Goal: Communication & Community: Connect with others

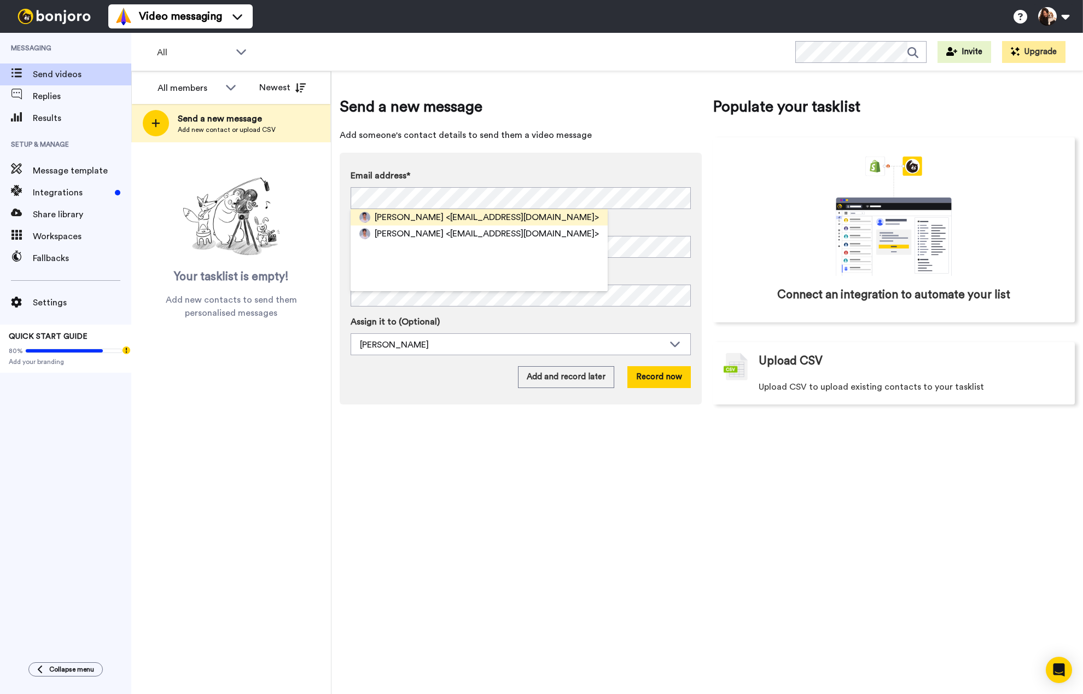
click at [446, 214] on span "<kramerlukas17@gmail.com>" at bounding box center [522, 217] width 153 height 13
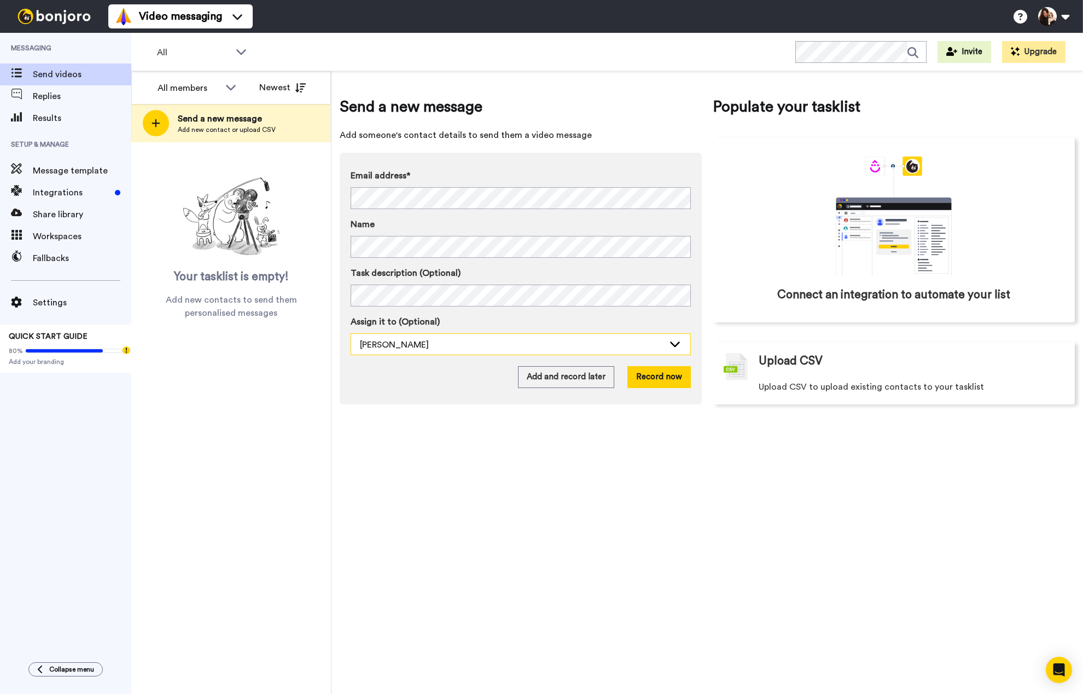
click at [451, 341] on div "Keala Stevens" at bounding box center [512, 344] width 304 height 13
click at [332, 195] on div "Send a new message Add someone's contact details to send them a video message E…" at bounding box center [708, 382] width 752 height 623
click at [326, 245] on div "All members All members Keala Stevens Newest Send a new message Add new contact…" at bounding box center [607, 382] width 952 height 623
click at [539, 670] on div "Send a new message Add someone's contact details to send them a video message E…" at bounding box center [708, 382] width 752 height 623
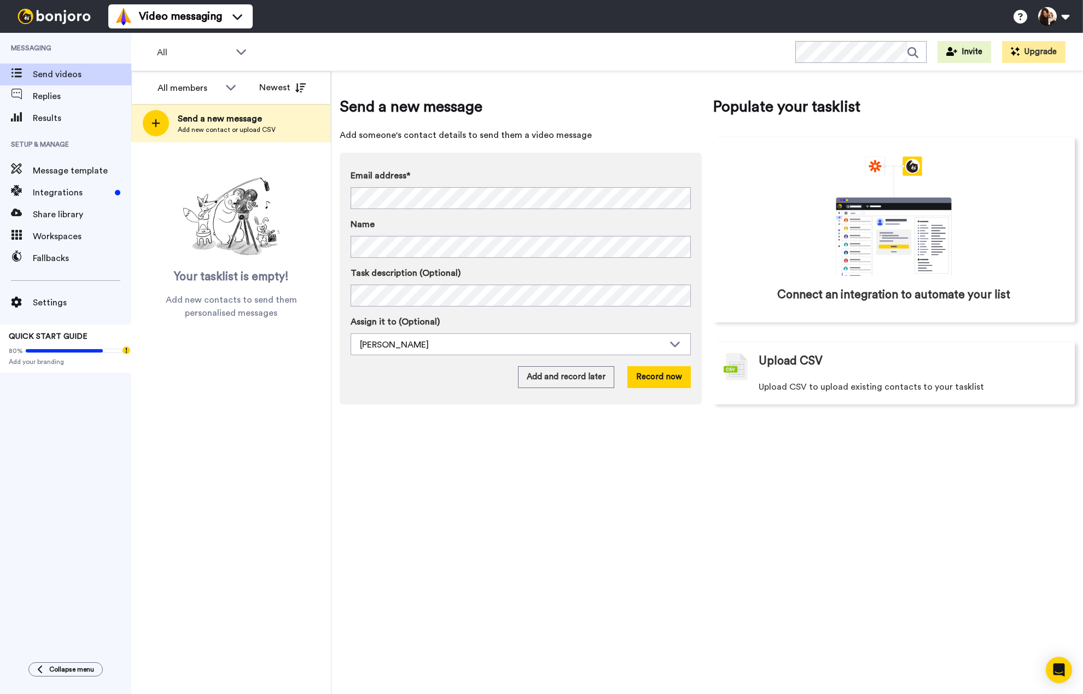
click at [25, 8] on div at bounding box center [54, 16] width 108 height 33
click at [44, 18] on img at bounding box center [54, 16] width 82 height 15
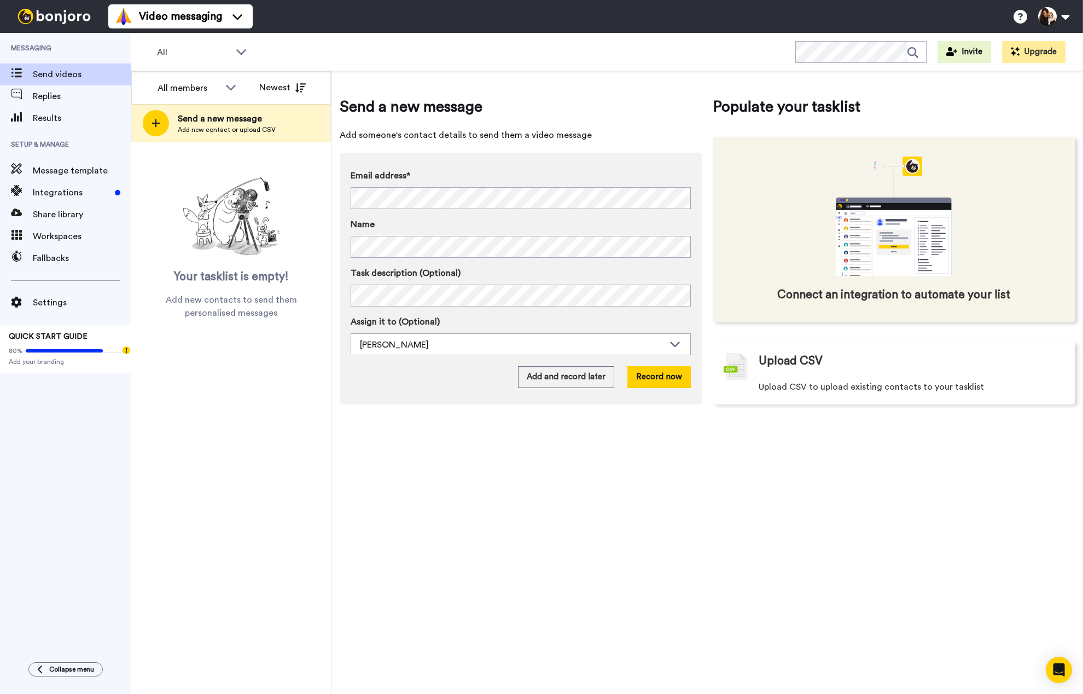
click at [887, 241] on icon "animation" at bounding box center [887, 240] width 14 height 1
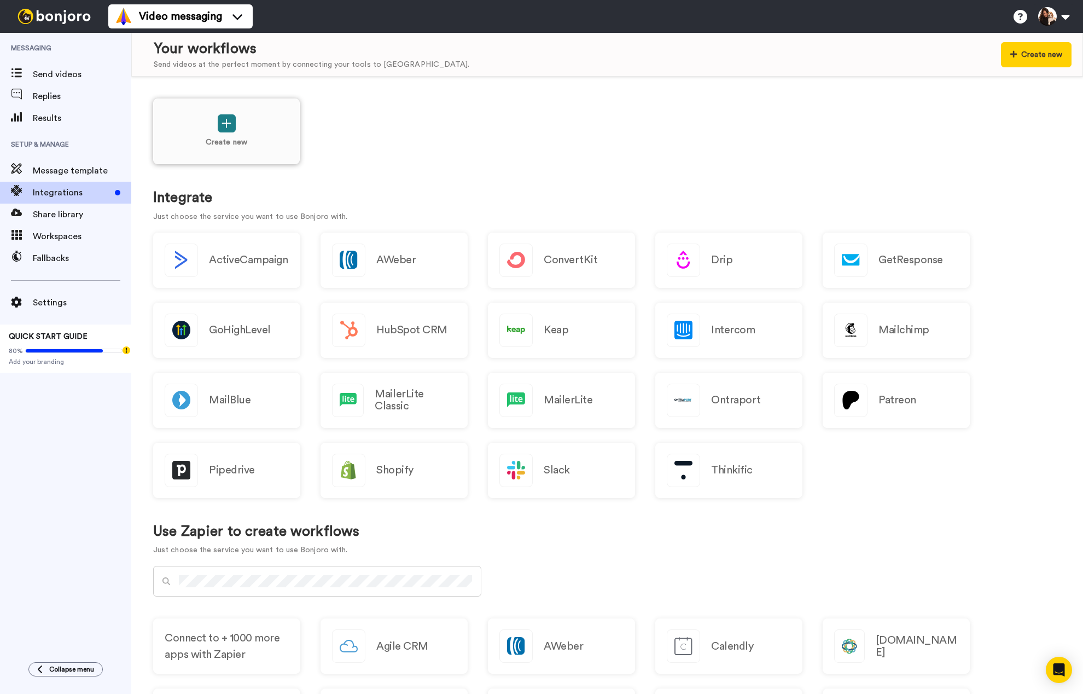
click at [225, 121] on icon at bounding box center [227, 123] width 10 height 11
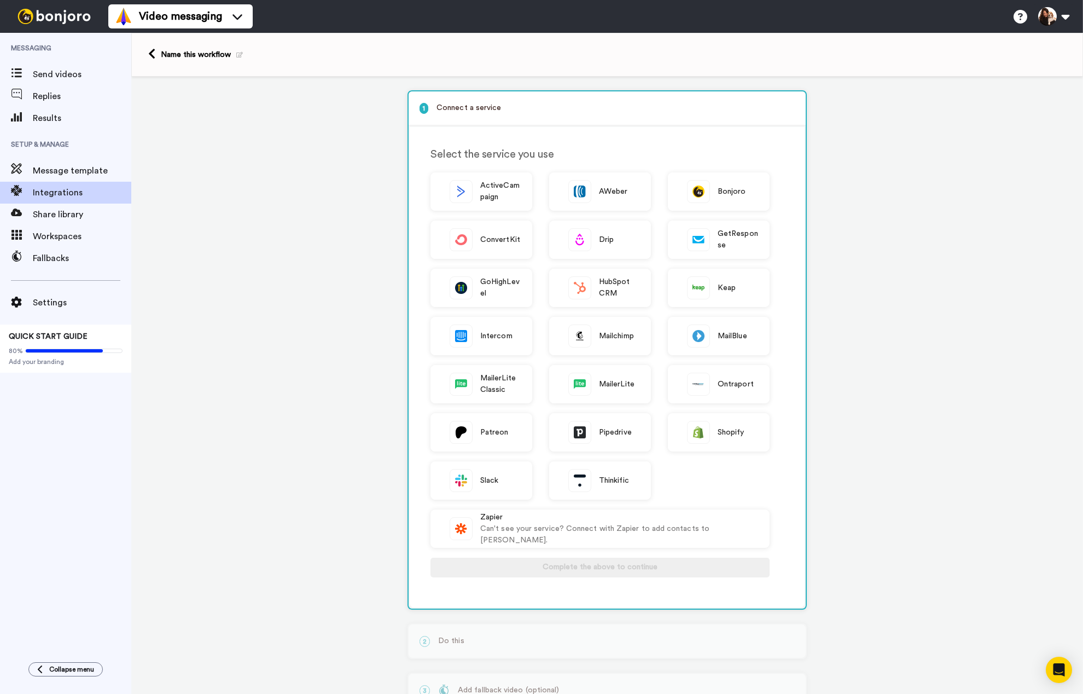
click at [230, 198] on div "1 Connect a service Select the service you use ActiveCampaign AWeber Bonjoro Co…" at bounding box center [607, 431] width 952 height 708
click at [158, 56] on link at bounding box center [154, 54] width 13 height 13
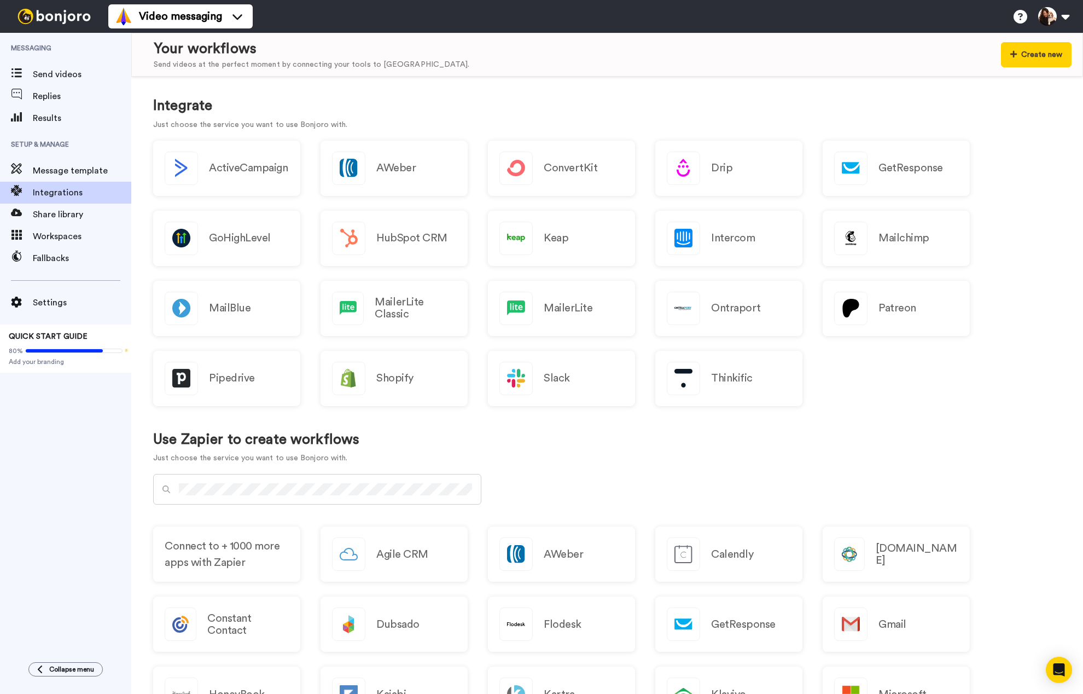
scroll to position [99, 0]
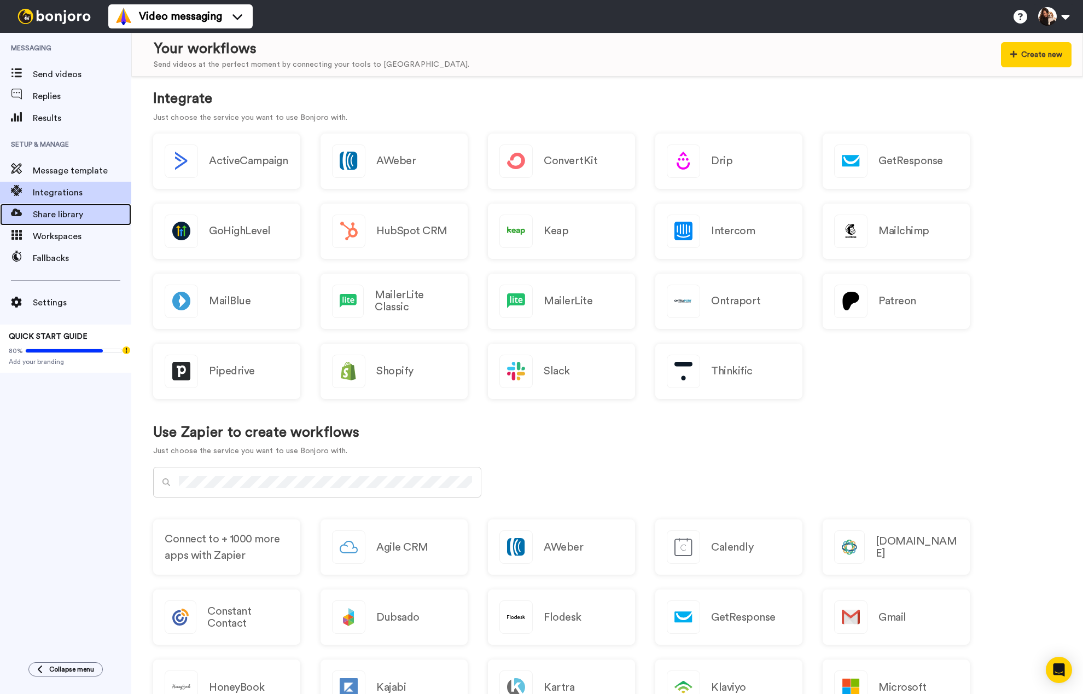
click at [57, 216] on span "Share library" at bounding box center [82, 214] width 98 height 13
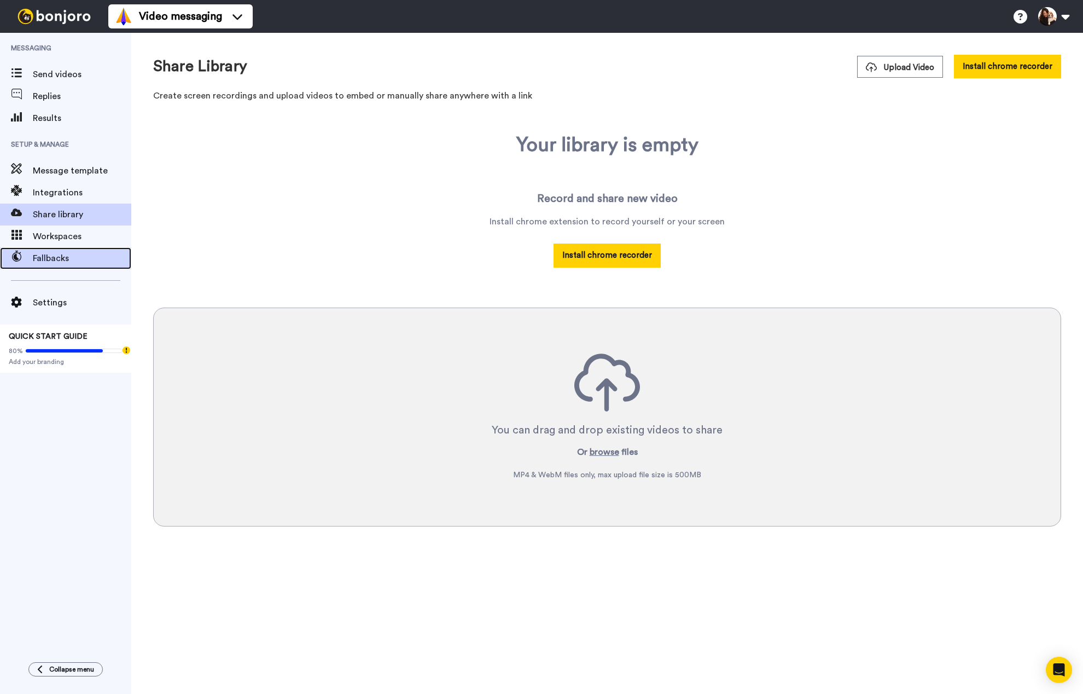
click at [54, 259] on span "Fallbacks" at bounding box center [82, 258] width 98 height 13
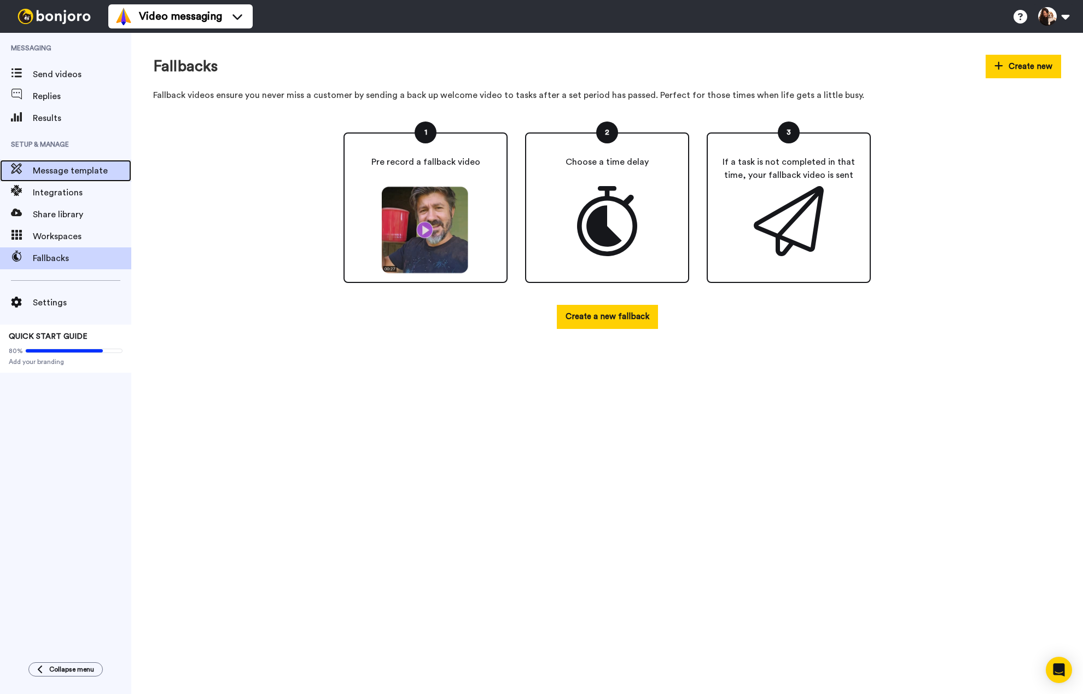
click at [71, 173] on span "Message template" at bounding box center [82, 170] width 98 height 13
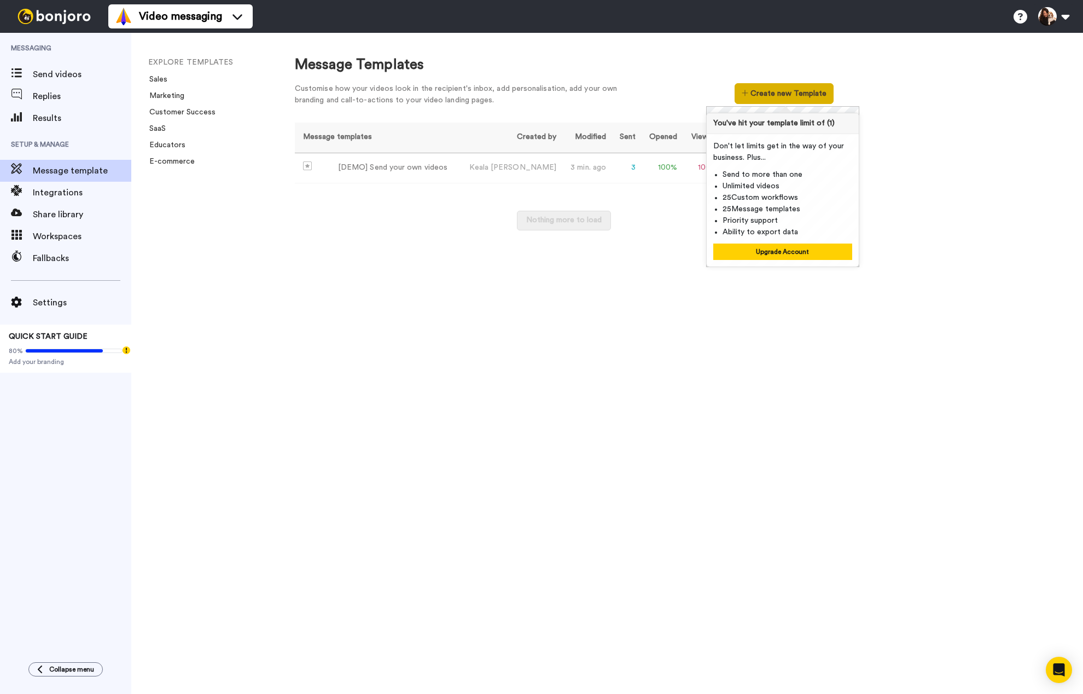
click at [793, 101] on button "Create new Template" at bounding box center [784, 93] width 99 height 21
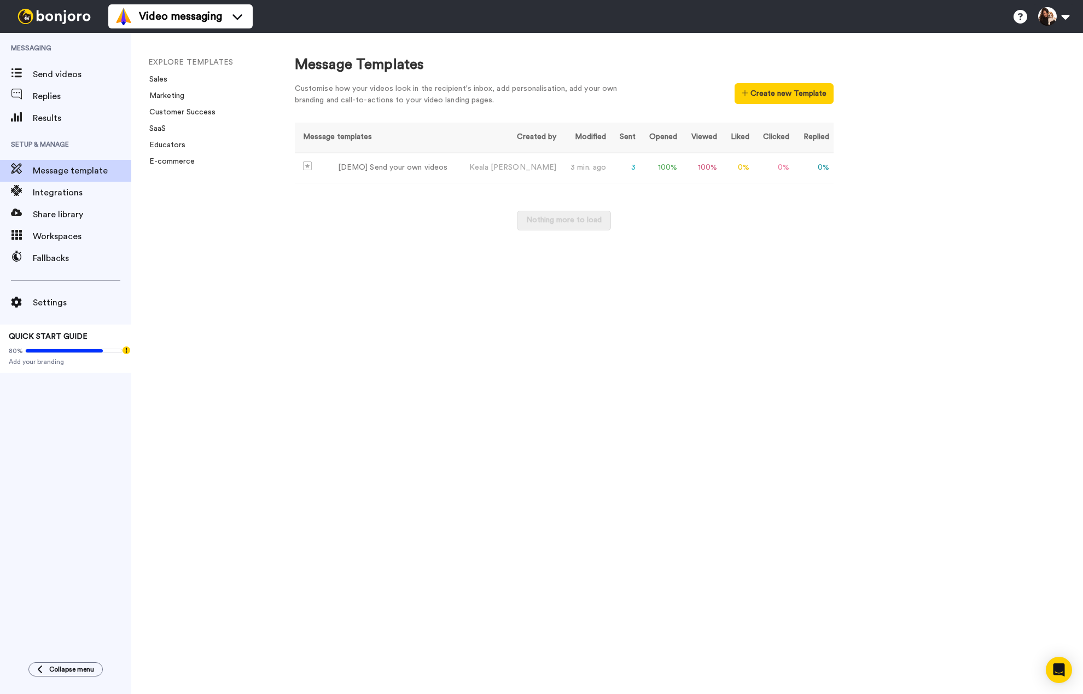
drag, startPoint x: 967, startPoint y: 262, endPoint x: 989, endPoint y: 270, distance: 23.6
click at [968, 262] on div "Message Templates Customise how your videos look in the recipient's inbox, add …" at bounding box center [678, 363] width 810 height 661
drag, startPoint x: 1025, startPoint y: 299, endPoint x: 1011, endPoint y: 293, distance: 15.4
click at [1025, 299] on div "Message Templates Customise how your videos look in the recipient's inbox, add …" at bounding box center [678, 363] width 810 height 661
click at [51, 194] on span "Integrations" at bounding box center [82, 192] width 98 height 13
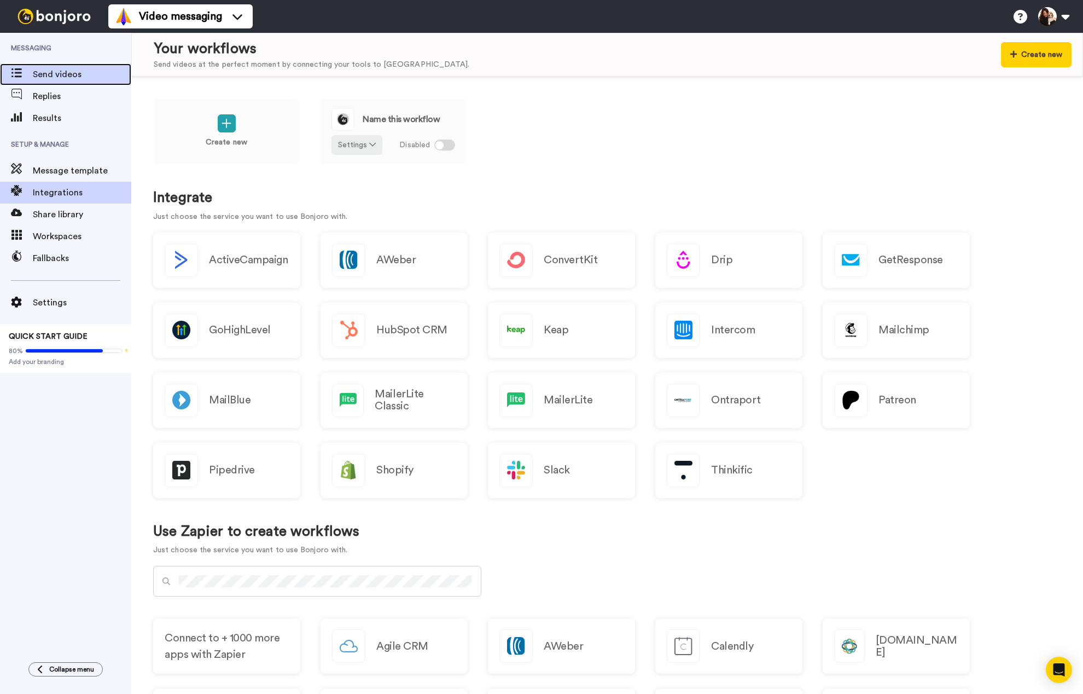
click at [51, 74] on span "Send videos" at bounding box center [82, 74] width 98 height 13
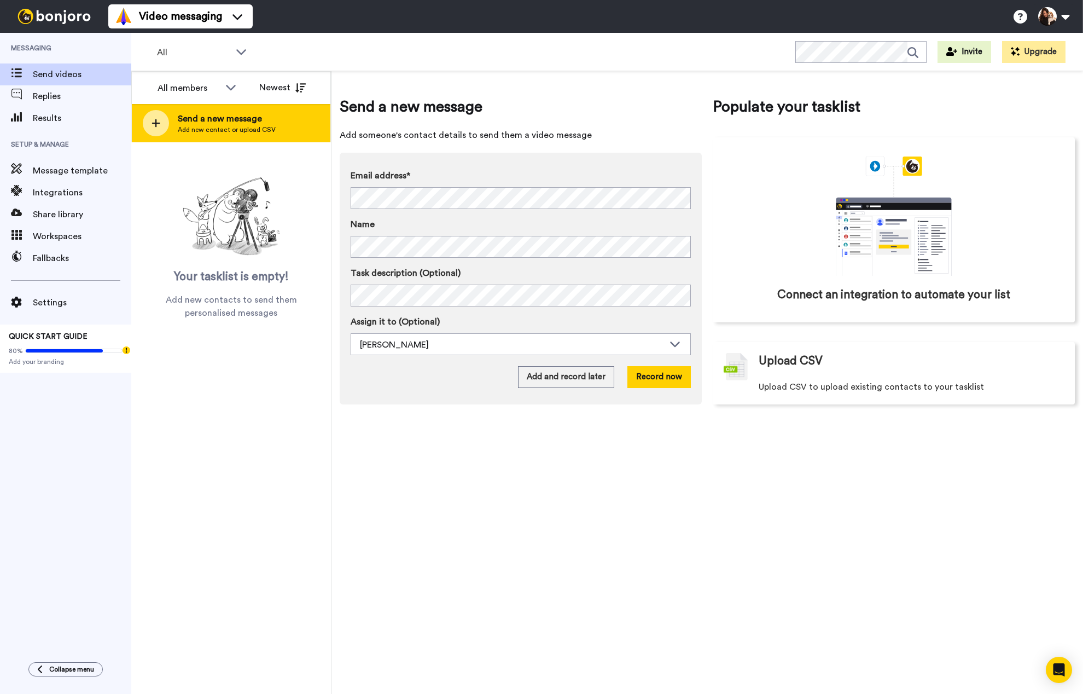
click at [157, 125] on icon at bounding box center [156, 123] width 9 height 10
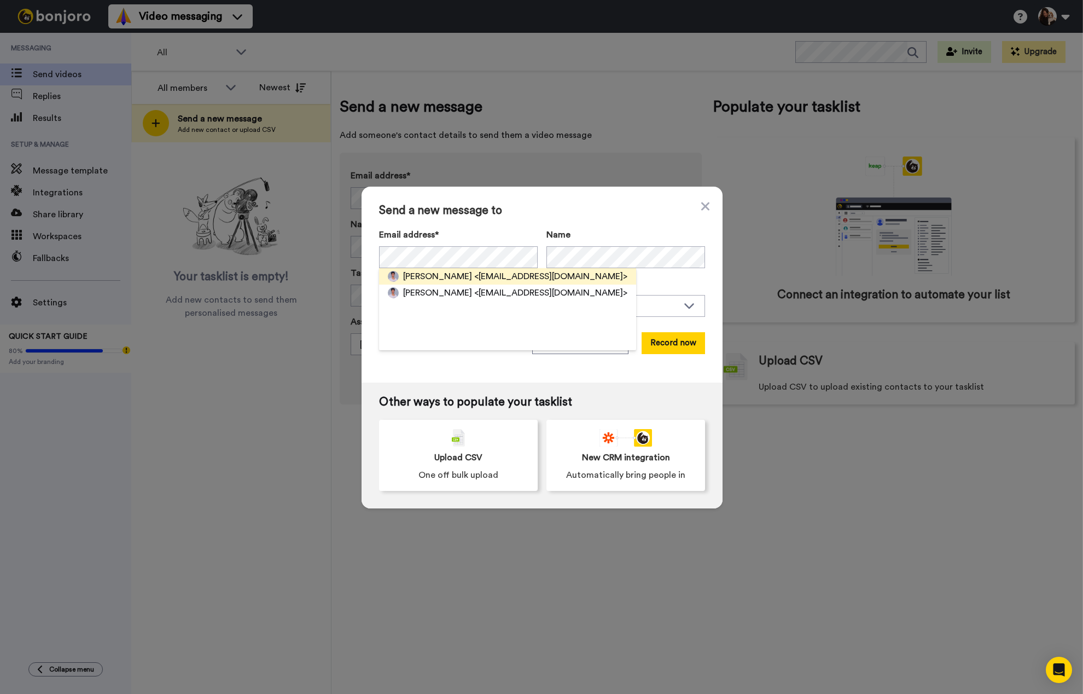
click at [485, 279] on span "<[EMAIL_ADDRESS][DOMAIN_NAME]>" at bounding box center [550, 276] width 153 height 13
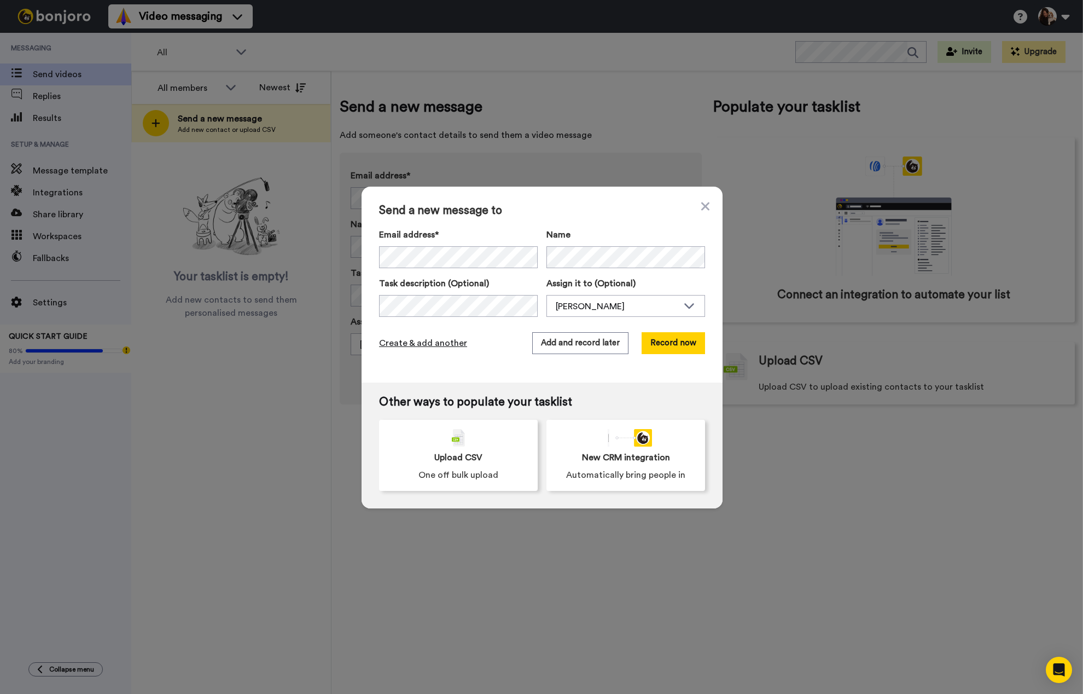
click at [423, 343] on span "Create & add another" at bounding box center [423, 342] width 88 height 13
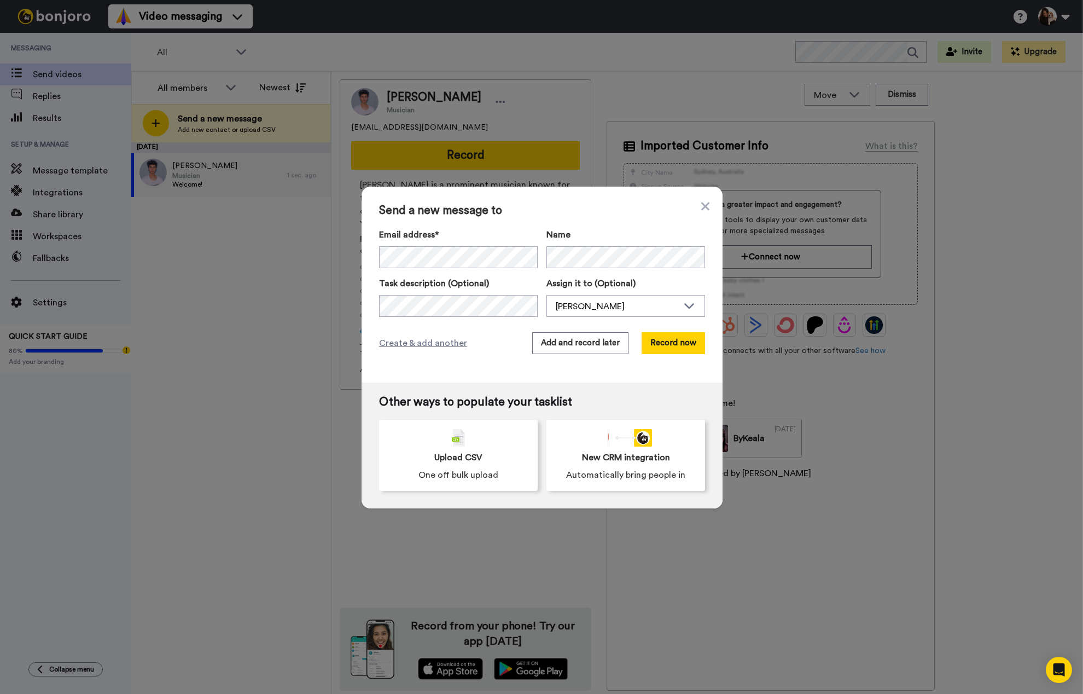
click at [589, 378] on div "Send a new message to Email address* No search result for ‘ suzyq13t@gmail.com …" at bounding box center [542, 285] width 361 height 196
click at [579, 346] on button "Add and record later" at bounding box center [580, 343] width 96 height 22
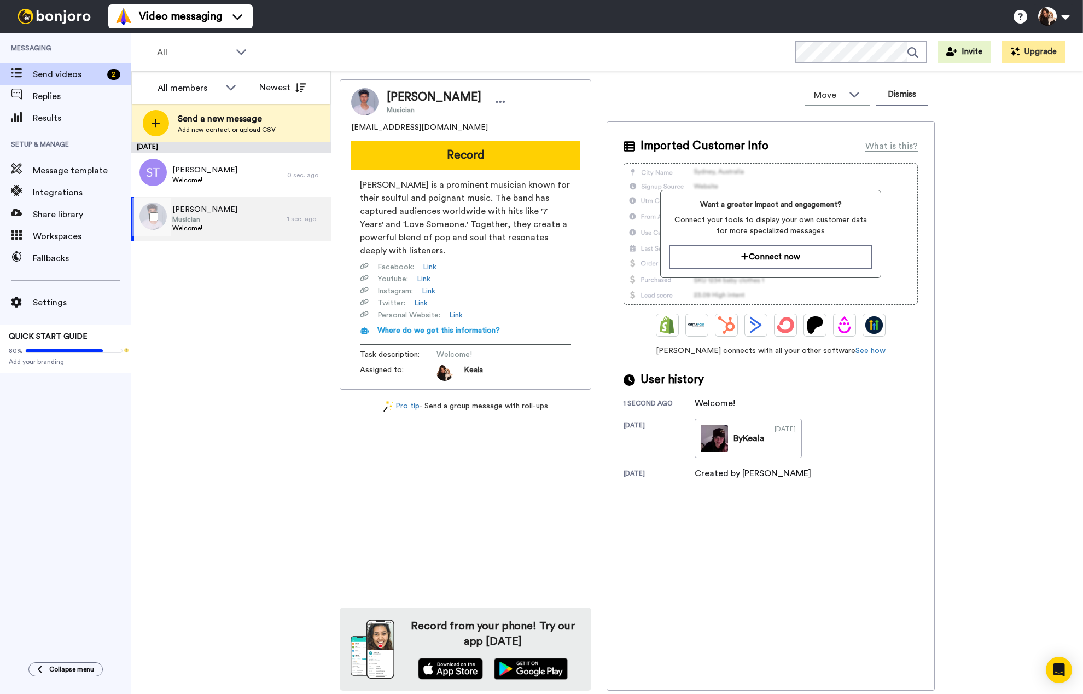
click at [182, 208] on span "Lukas" at bounding box center [204, 209] width 65 height 11
click at [400, 99] on span "Lukas" at bounding box center [434, 97] width 95 height 16
click at [496, 103] on icon at bounding box center [501, 101] width 10 height 11
drag, startPoint x: 214, startPoint y: 381, endPoint x: 235, endPoint y: 387, distance: 21.5
click at [214, 381] on div "August 20 Suzanne Toms Welcome! 0 sec. ago Lukas Musician Welcome! 1 sec. ago" at bounding box center [231, 417] width 200 height 551
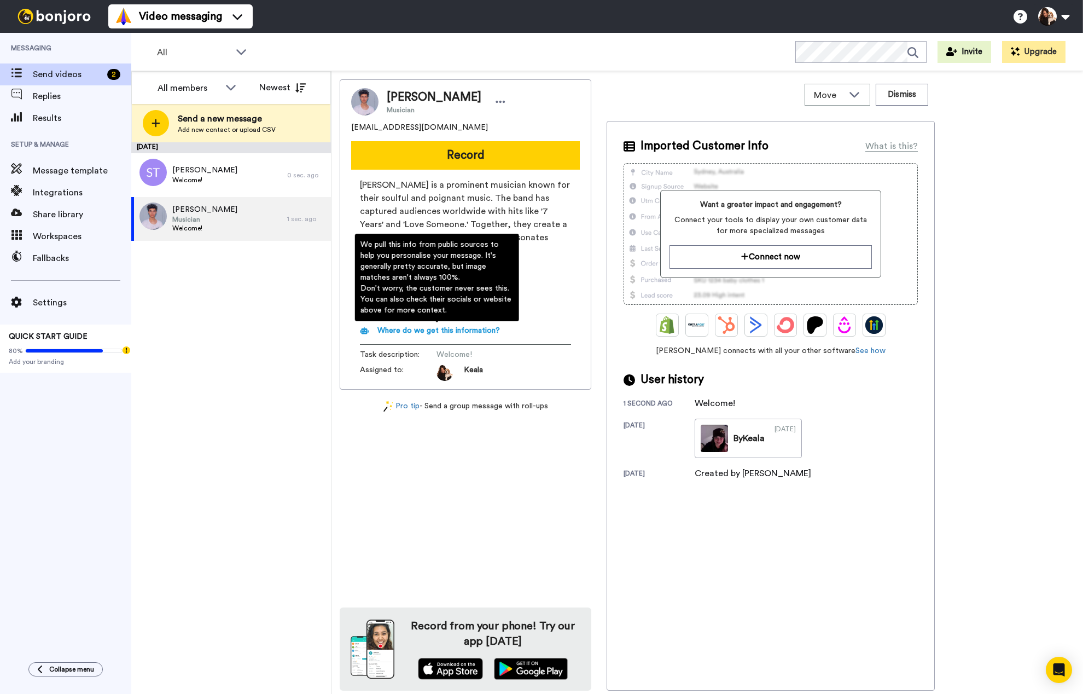
click at [454, 333] on span "Where do we get this information?" at bounding box center [439, 331] width 123 height 8
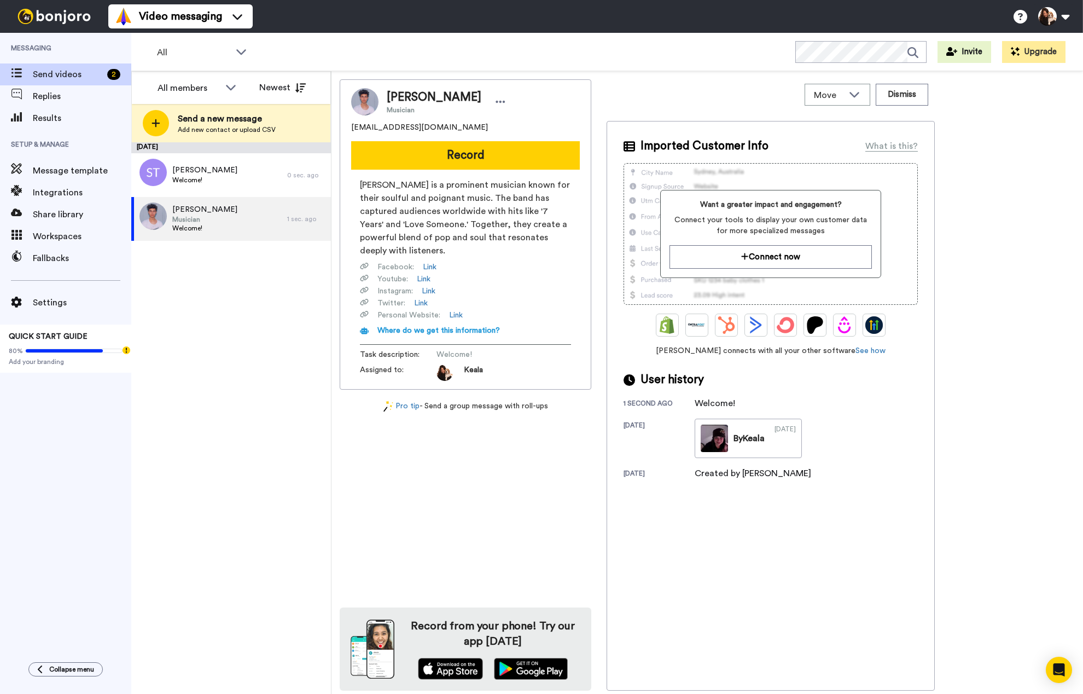
click at [490, 444] on div "Lukas Musician kramerlukas17@gmail.com Record Lukas Graham is a prominent music…" at bounding box center [466, 384] width 252 height 611
click at [455, 315] on link "Link" at bounding box center [456, 315] width 14 height 11
click at [1011, 281] on div "Lukas Musician kramerlukas17@gmail.com Record Lukas Graham is a prominent music…" at bounding box center [707, 384] width 735 height 611
drag, startPoint x: 229, startPoint y: 305, endPoint x: 418, endPoint y: 257, distance: 194.8
click at [229, 305] on div "August 20 Suzanne Toms Welcome! 0 sec. ago Lukas Musician Welcome! 1 sec. ago" at bounding box center [231, 417] width 200 height 551
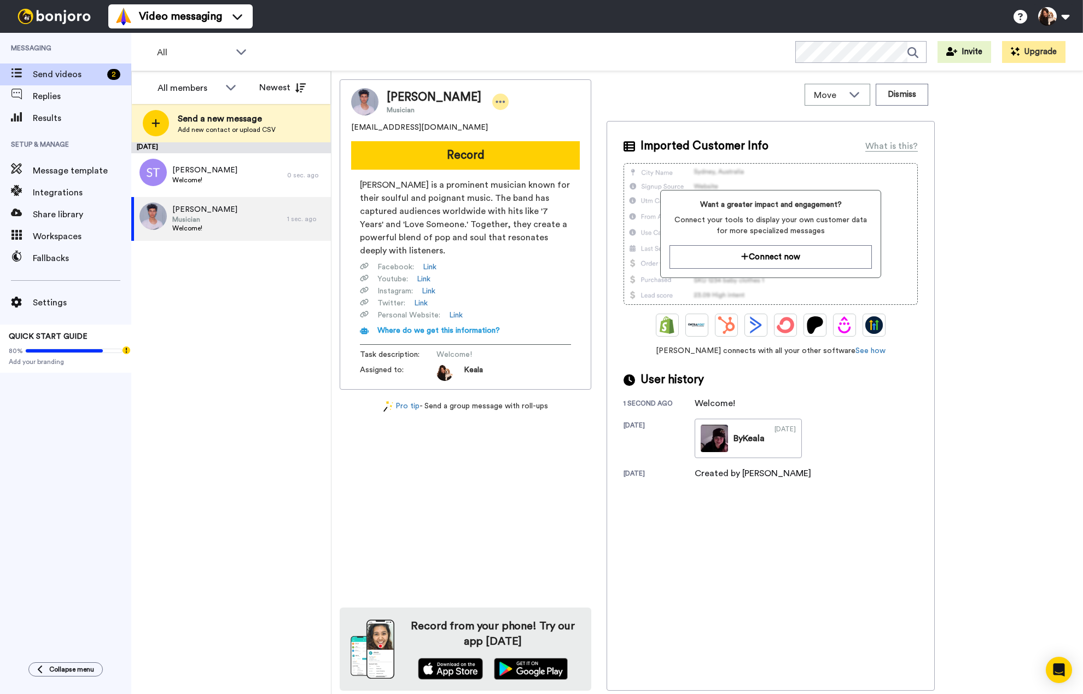
click at [496, 98] on icon at bounding box center [501, 101] width 10 height 11
click at [465, 114] on li "Edit contact" at bounding box center [466, 120] width 79 height 15
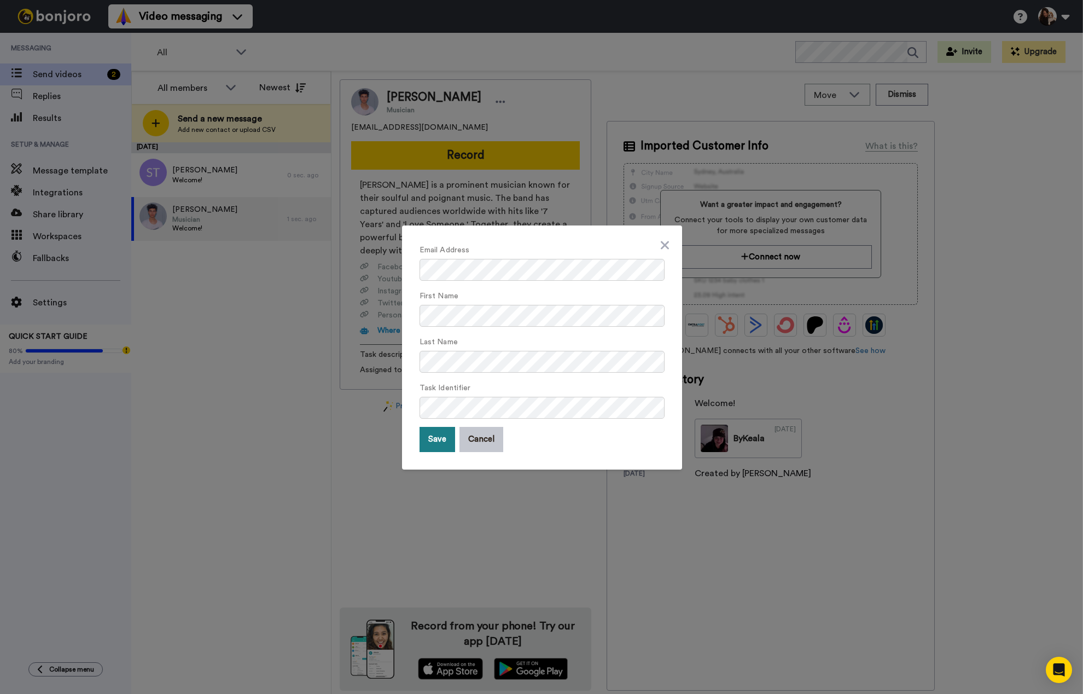
click at [420, 448] on button "Save" at bounding box center [438, 439] width 36 height 25
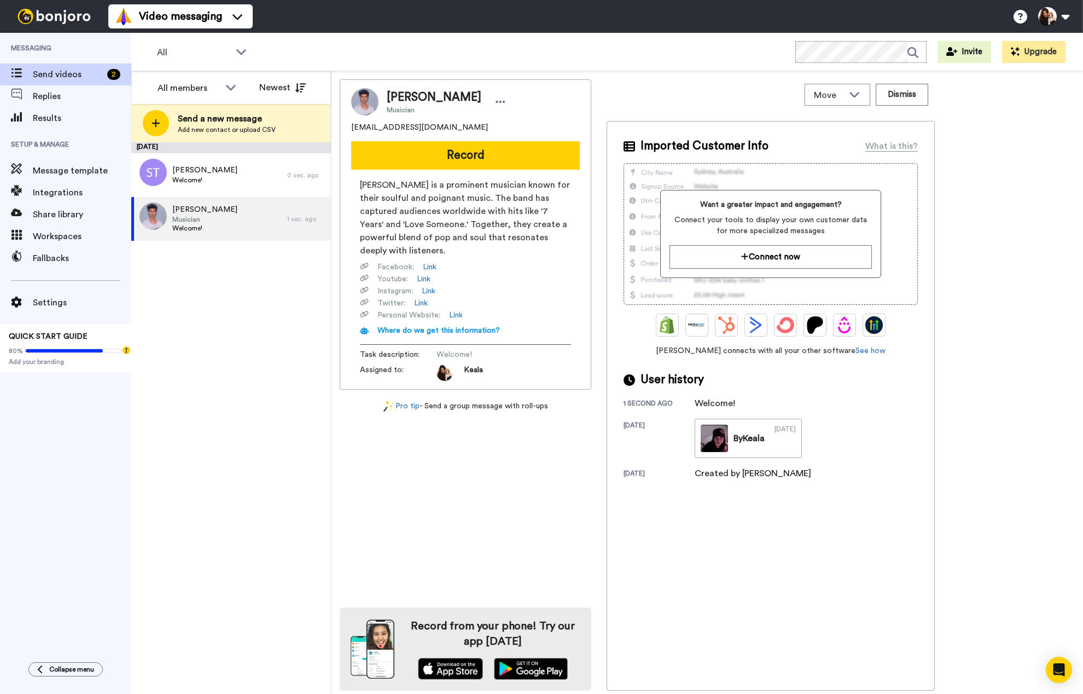
drag, startPoint x: 830, startPoint y: 568, endPoint x: 849, endPoint y: 572, distance: 19.5
click at [830, 568] on div "Imported Customer Info What is this? Want a greater impact and engagement? Conn…" at bounding box center [771, 406] width 328 height 570
click at [496, 99] on icon at bounding box center [501, 101] width 10 height 11
click at [449, 118] on li "Edit contact" at bounding box center [466, 120] width 79 height 15
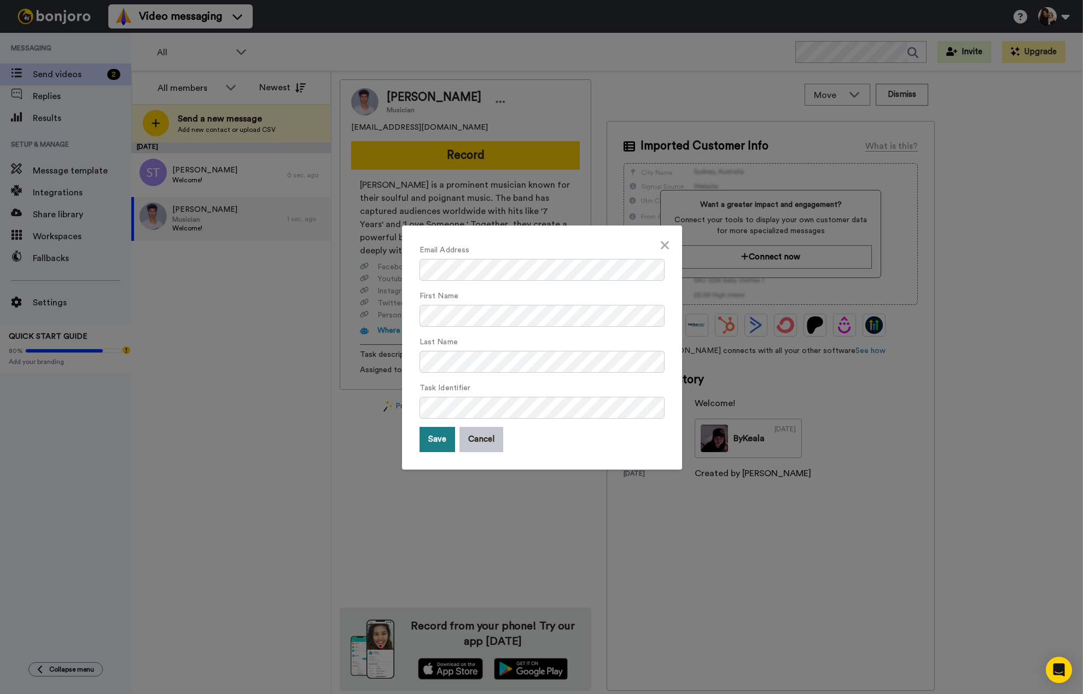
click at [432, 443] on button "Save" at bounding box center [438, 439] width 36 height 25
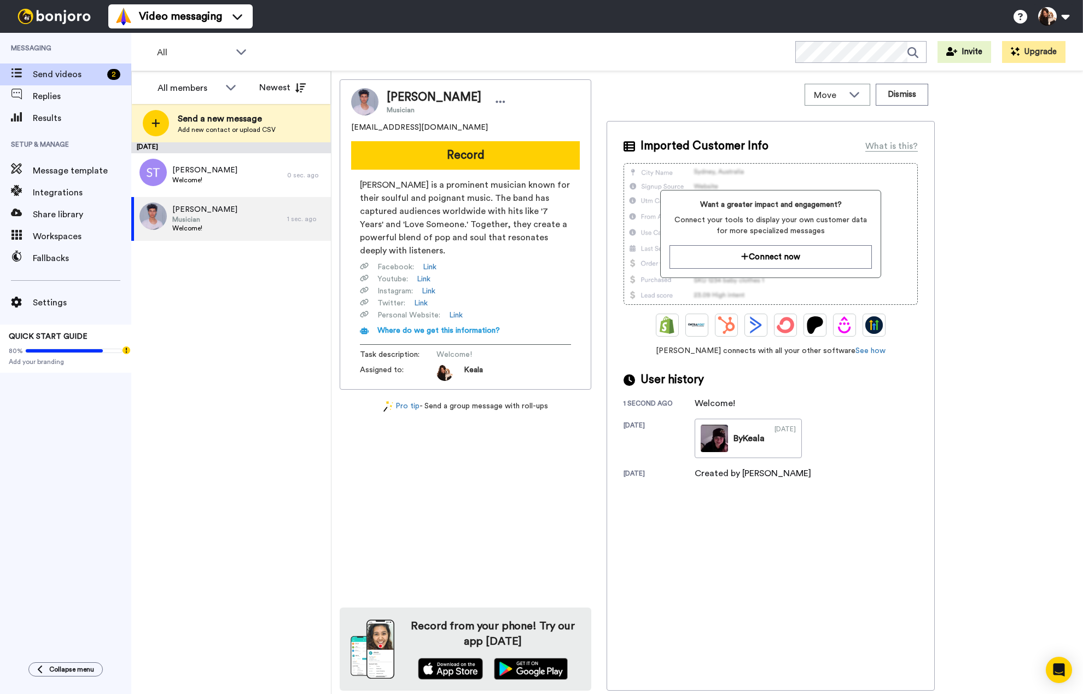
click at [479, 486] on div "Lukas Musician kramerlukas17@gmail.com Record Lukas Graham is a prominent music…" at bounding box center [466, 384] width 252 height 611
click at [496, 102] on icon at bounding box center [501, 101] width 10 height 11
click at [468, 117] on li "Edit contact" at bounding box center [466, 120] width 79 height 15
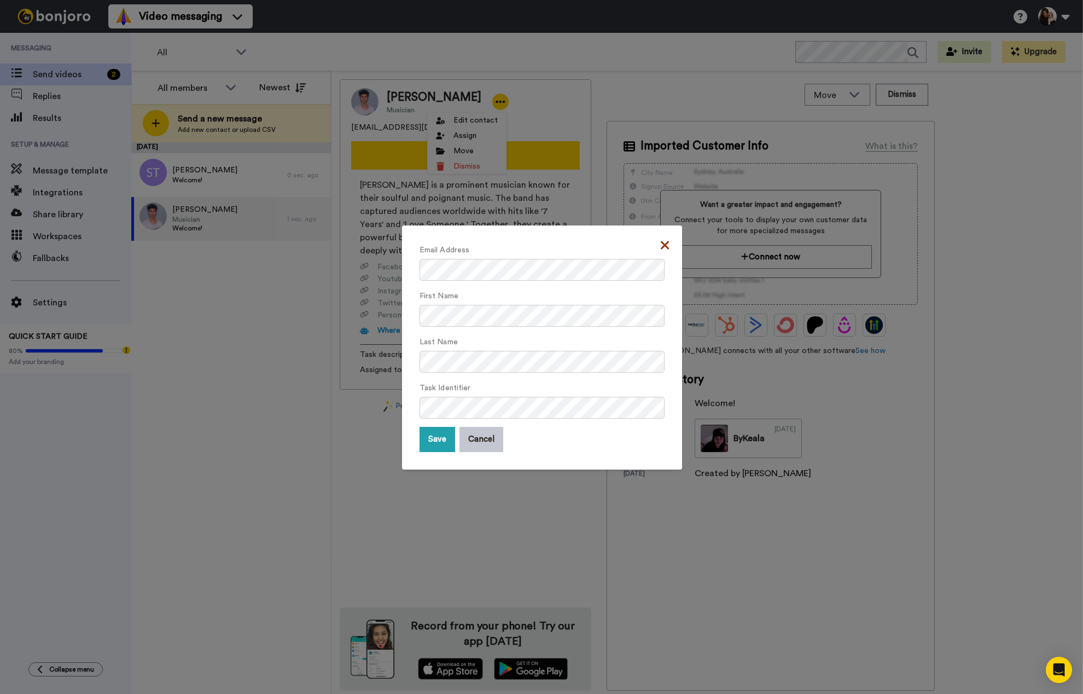
click at [665, 244] on icon at bounding box center [665, 245] width 8 height 13
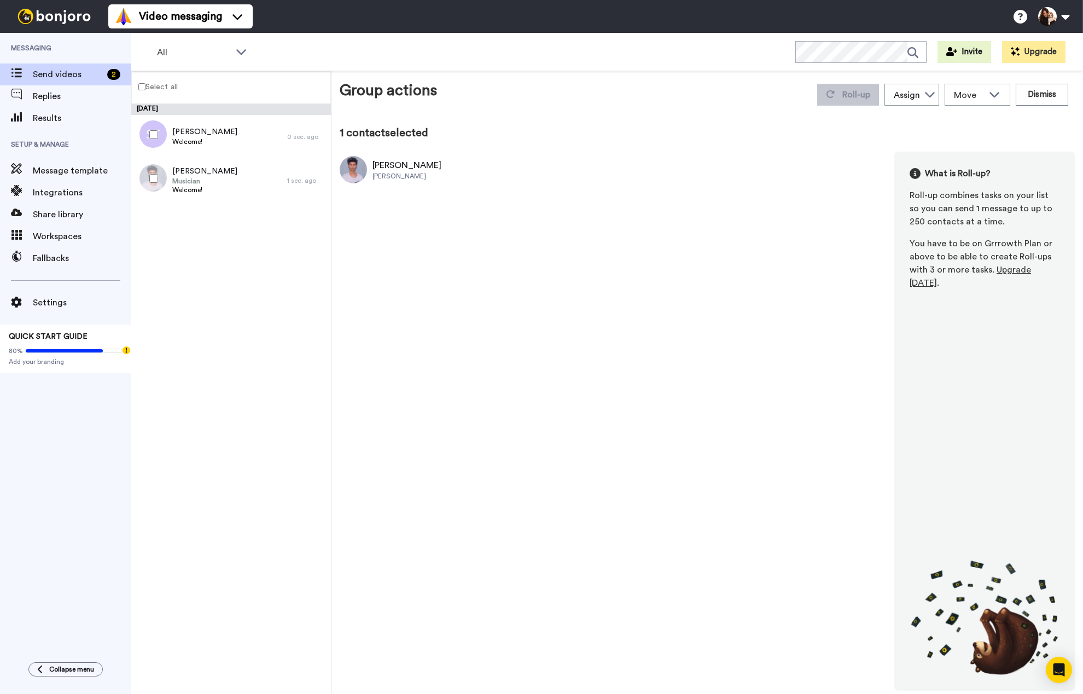
click at [738, 268] on div "Lukas Lukas Graham What is Roll-up? Roll-up combines tasks on your list so you …" at bounding box center [707, 421] width 735 height 539
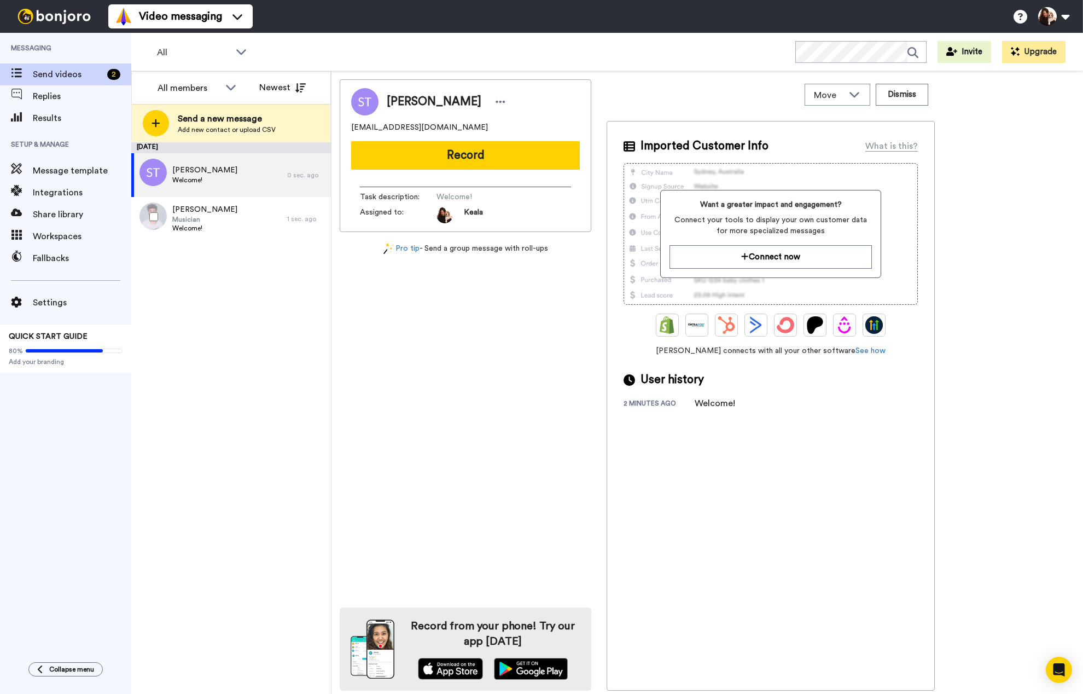
click at [150, 211] on div at bounding box center [151, 217] width 39 height 38
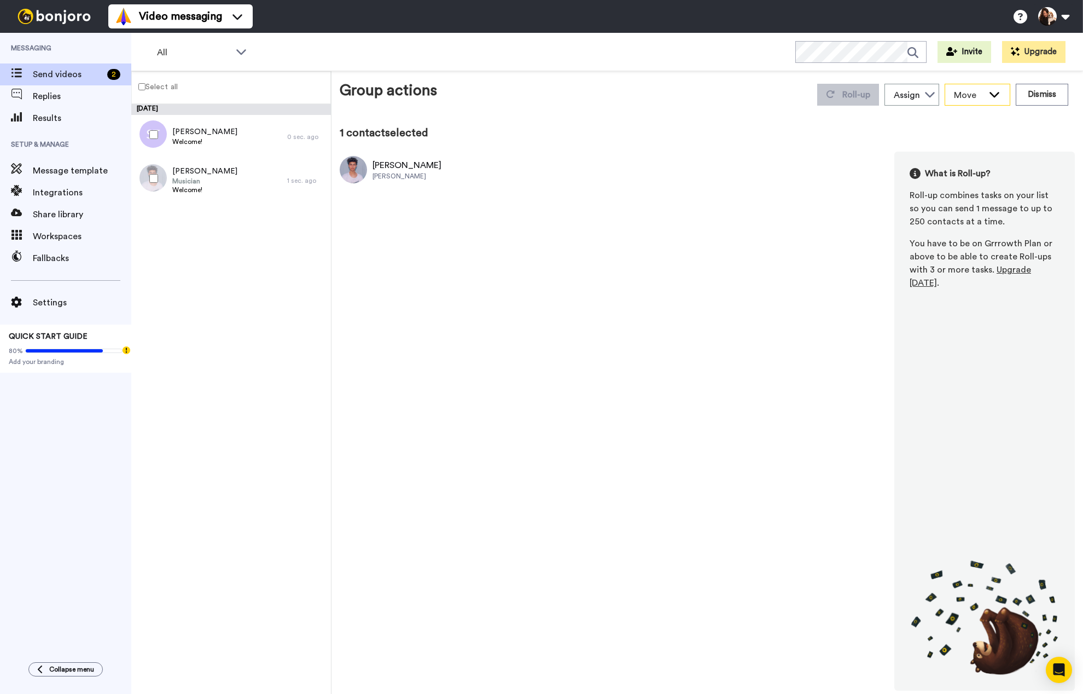
click at [986, 97] on div "Move" at bounding box center [977, 94] width 65 height 21
click at [931, 97] on icon at bounding box center [930, 94] width 11 height 11
click at [242, 404] on div "August 20 Suzanne Toms Welcome! 0 sec. ago Lukas Musician Welcome! 1 sec. ago" at bounding box center [231, 399] width 200 height 590
click at [292, 408] on div "August 20 Suzanne Toms Welcome! 0 sec. ago Lukas Musician Welcome! 1 sec. ago" at bounding box center [231, 399] width 200 height 590
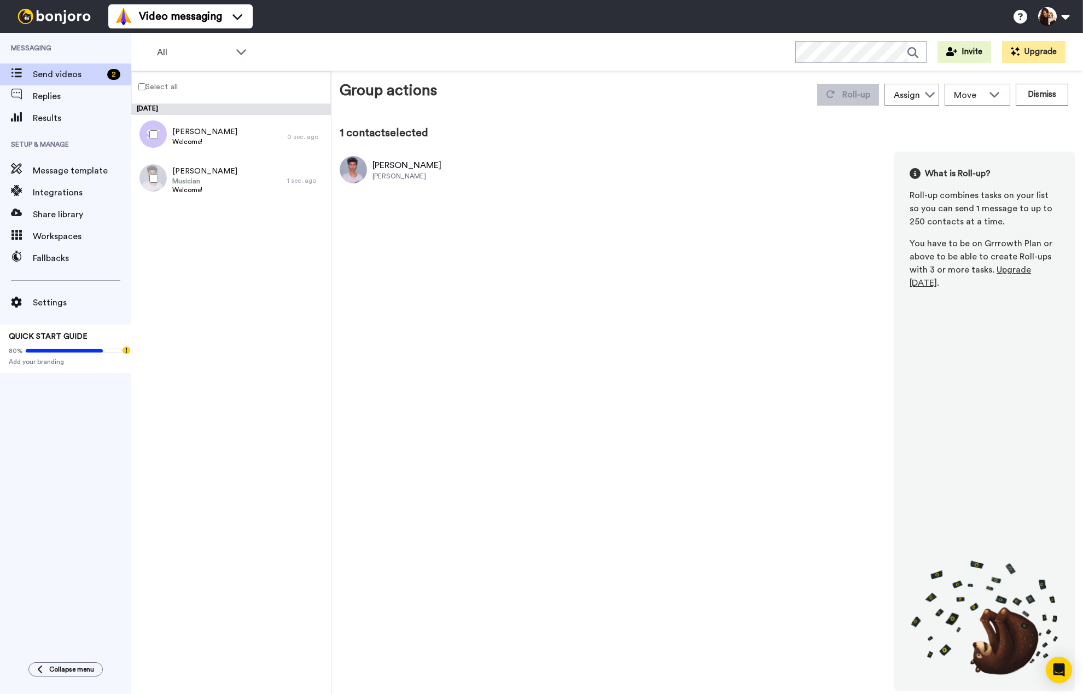
click at [549, 387] on div "Lukas Lukas Graham What is Roll-up? Roll-up combines tasks on your list so you …" at bounding box center [707, 421] width 735 height 539
click at [600, 393] on div "Lukas Lukas Graham What is Roll-up? Roll-up combines tasks on your list so you …" at bounding box center [707, 421] width 735 height 539
drag, startPoint x: 262, startPoint y: 312, endPoint x: 313, endPoint y: 299, distance: 53.7
click at [262, 312] on div "August 20 Suzanne Toms Welcome! 0 sec. ago Lukas Musician Welcome! 1 sec. ago" at bounding box center [231, 399] width 200 height 590
click at [222, 258] on div "August 20 Suzanne Toms Welcome! 0 sec. ago Lukas Musician Welcome! 1 sec. ago" at bounding box center [231, 399] width 200 height 590
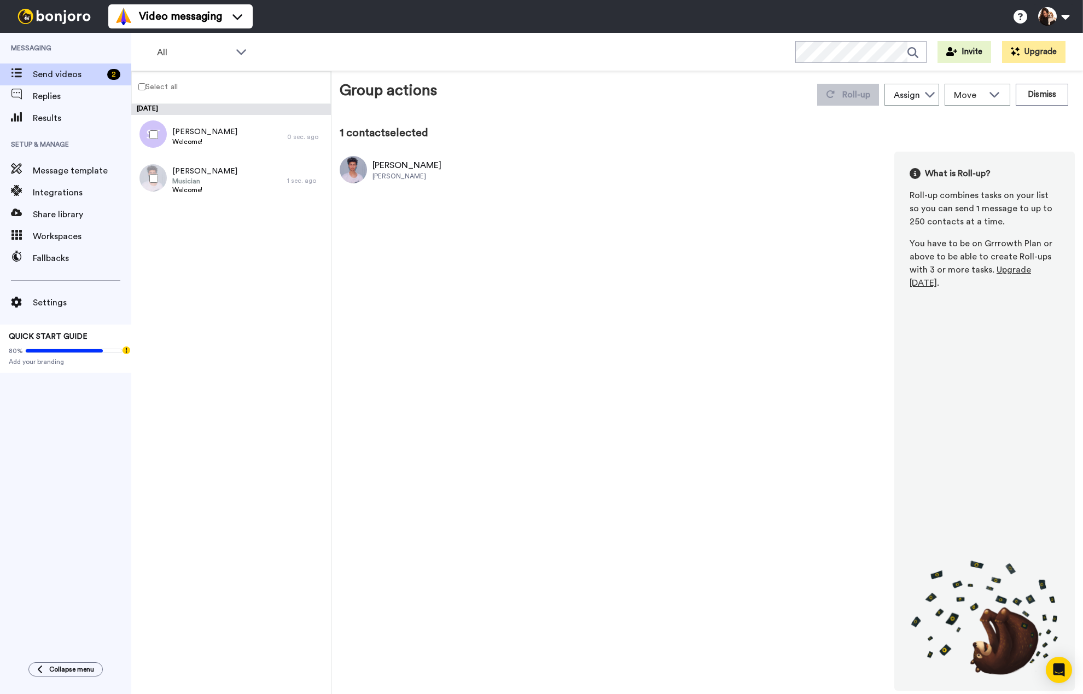
click at [214, 265] on div "August 20 Suzanne Toms Welcome! 0 sec. ago Lukas Musician Welcome! 1 sec. ago" at bounding box center [231, 399] width 200 height 590
click at [738, 268] on div "Lukas Lukas Graham What is Roll-up? Roll-up combines tasks on your list so you …" at bounding box center [707, 421] width 735 height 539
click at [216, 298] on div "August 20 Suzanne Toms Welcome! 0 sec. ago Lukas Musician Welcome! 1 sec. ago" at bounding box center [231, 399] width 200 height 590
click at [44, 68] on span "Send videos" at bounding box center [68, 74] width 70 height 13
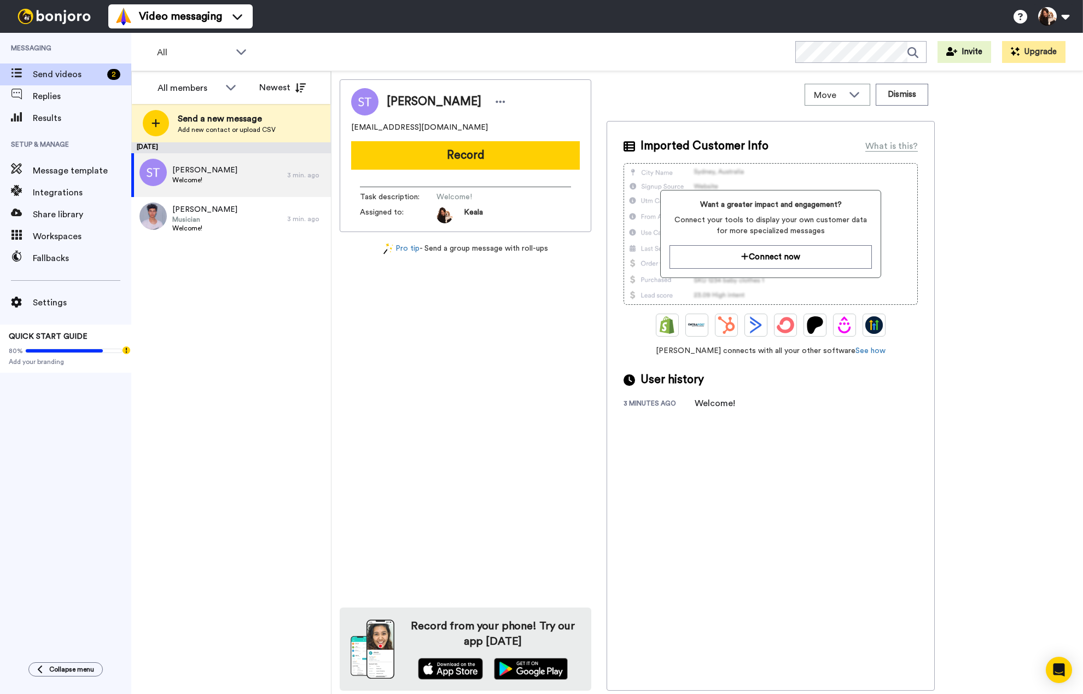
click at [455, 312] on div "Suzanne Toms suzyq13t@gmail.com Record Task description : Welcome! Assigned to:…" at bounding box center [466, 384] width 252 height 611
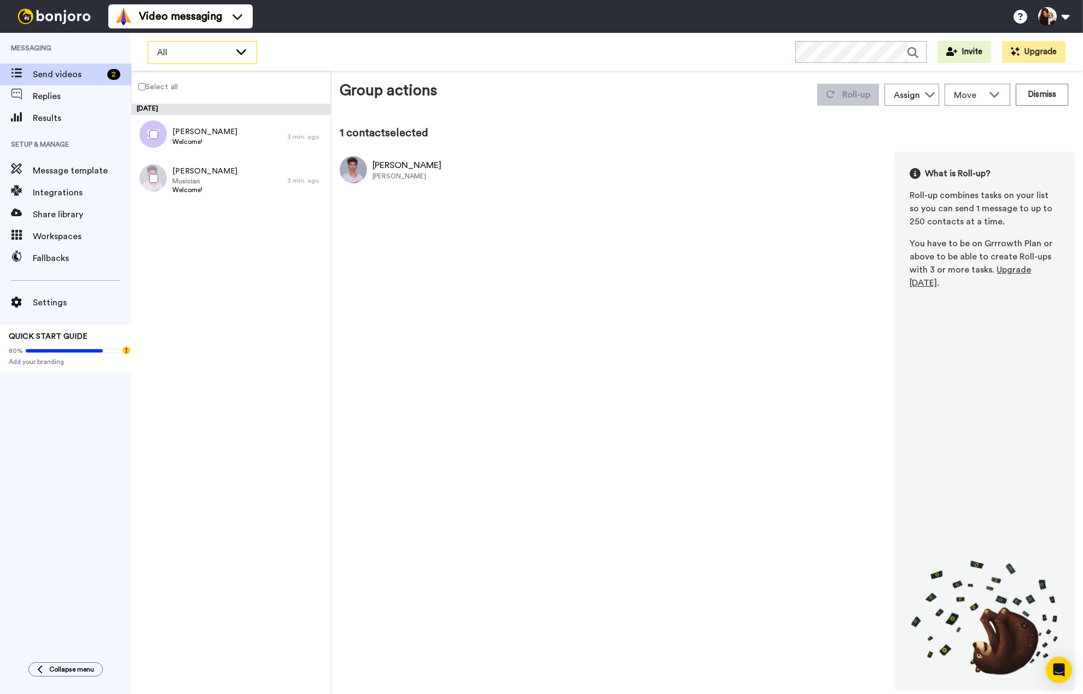
click at [240, 52] on icon at bounding box center [241, 51] width 10 height 5
click at [628, 240] on div "Lukas Kramer Lukas Graham What is Roll-up? Roll-up combines tasks on your list …" at bounding box center [707, 421] width 735 height 539
click at [925, 96] on icon at bounding box center [930, 94] width 11 height 11
drag, startPoint x: 925, startPoint y: 96, endPoint x: 936, endPoint y: 95, distance: 10.5
click at [925, 96] on icon at bounding box center [930, 94] width 11 height 11
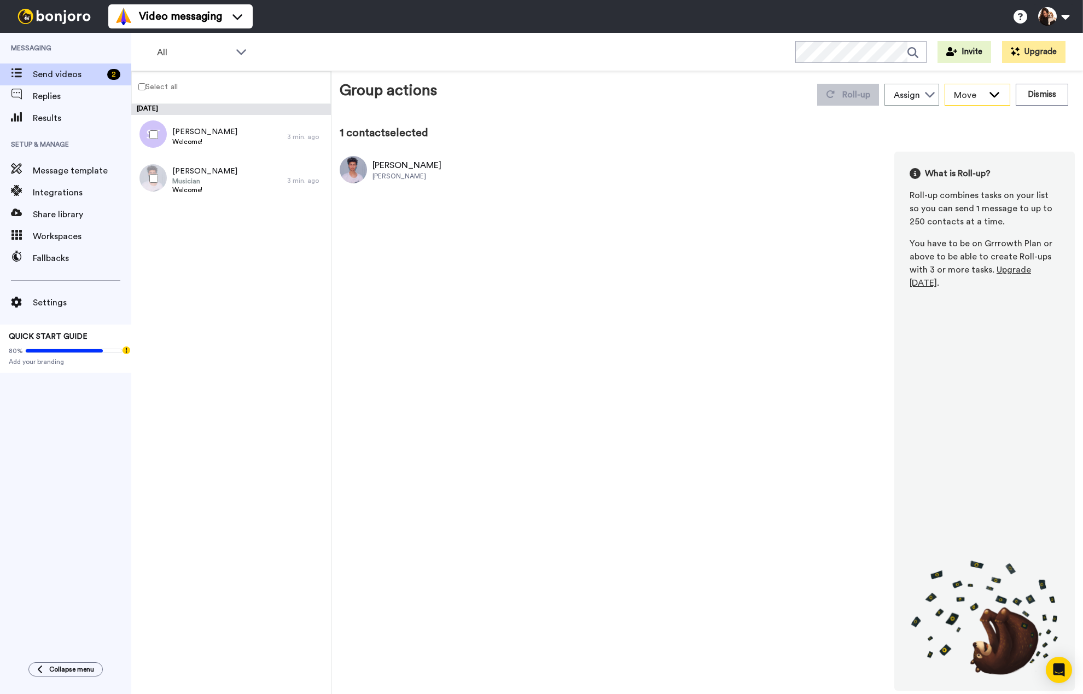
click at [997, 93] on icon at bounding box center [995, 94] width 10 height 5
click at [997, 93] on icon at bounding box center [995, 93] width 10 height 5
click at [1042, 93] on button "Dismiss" at bounding box center [1042, 95] width 53 height 22
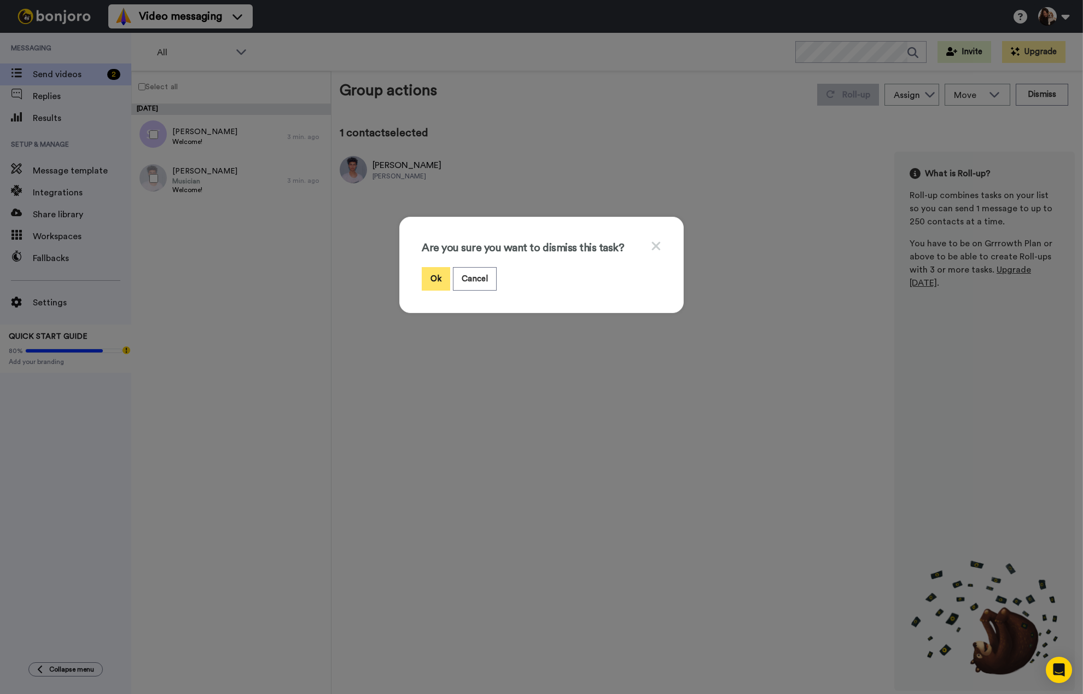
click at [433, 276] on button "Ok" at bounding box center [436, 279] width 28 height 24
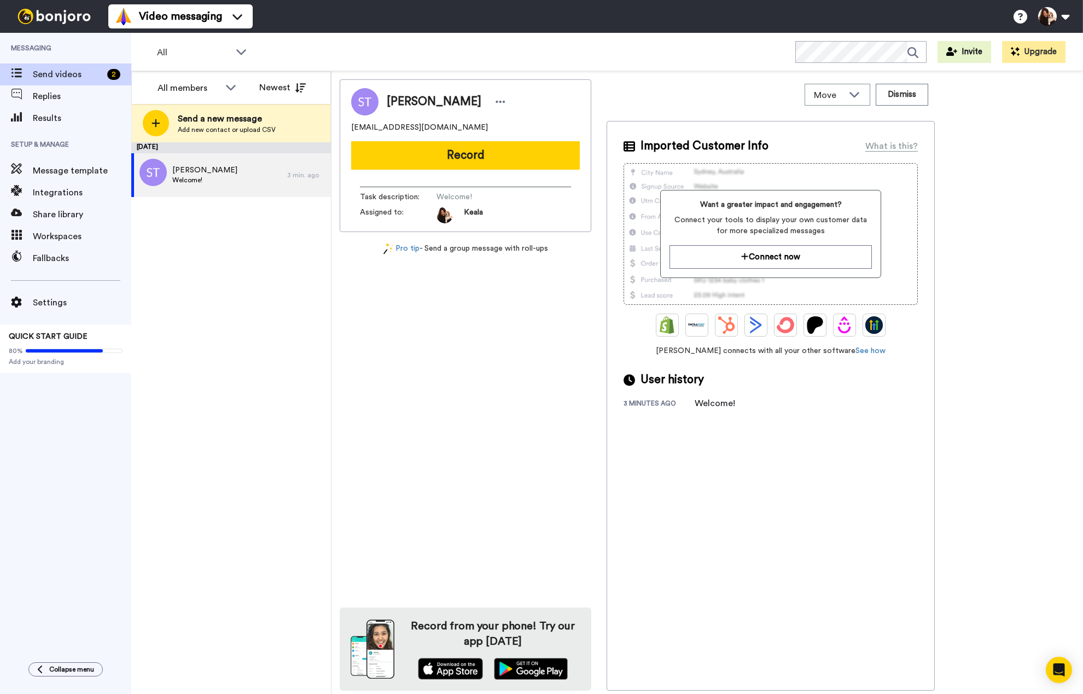
click at [300, 364] on div "August 20 Suzanne Toms Welcome! 3 min. ago" at bounding box center [231, 417] width 200 height 551
click at [216, 256] on div "August 20 Suzanne Toms Welcome! 3 min. ago" at bounding box center [231, 417] width 200 height 551
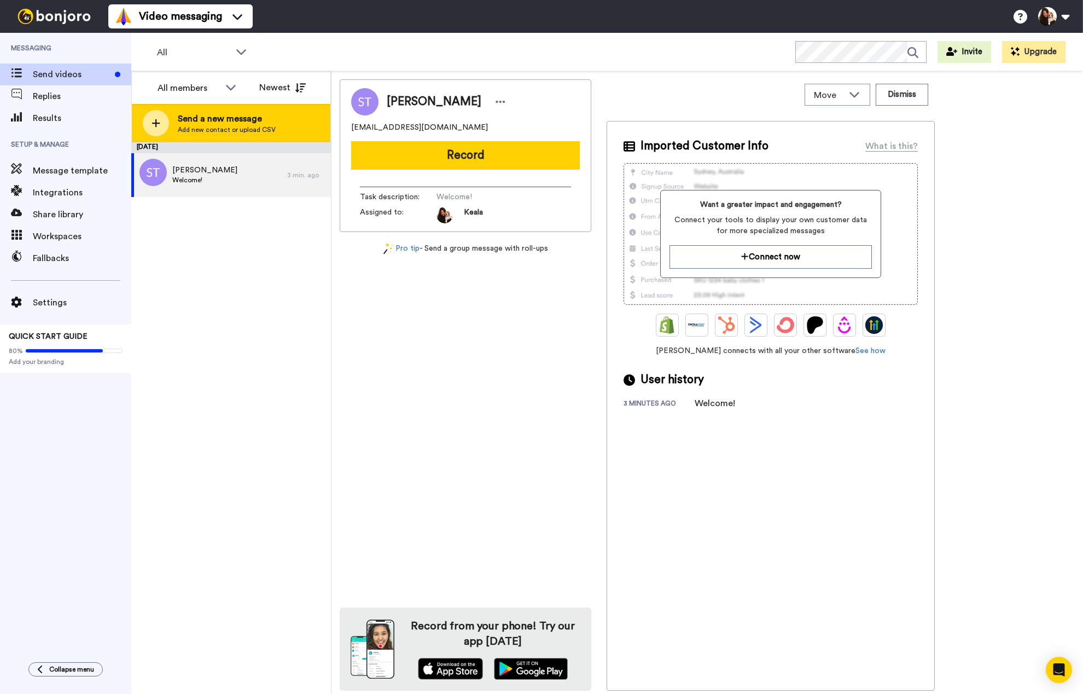
click at [154, 121] on icon at bounding box center [156, 123] width 9 height 10
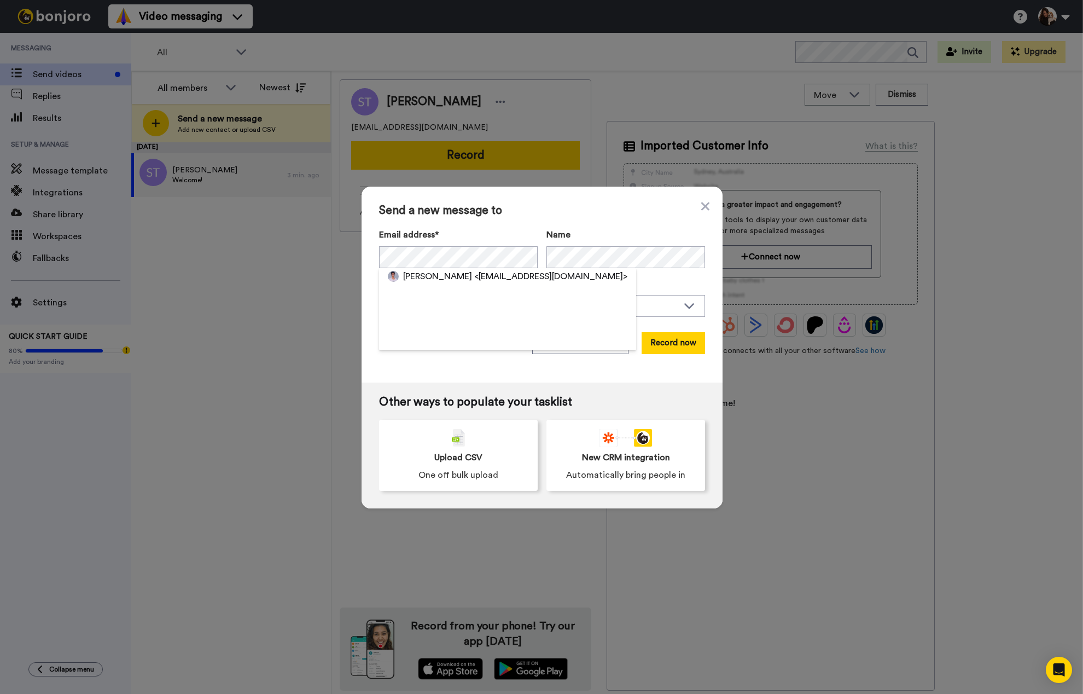
click at [502, 224] on div "Send a new message to Email address* Lukas Kramer <kramerlukas17@gmail.com> Nam…" at bounding box center [542, 285] width 361 height 196
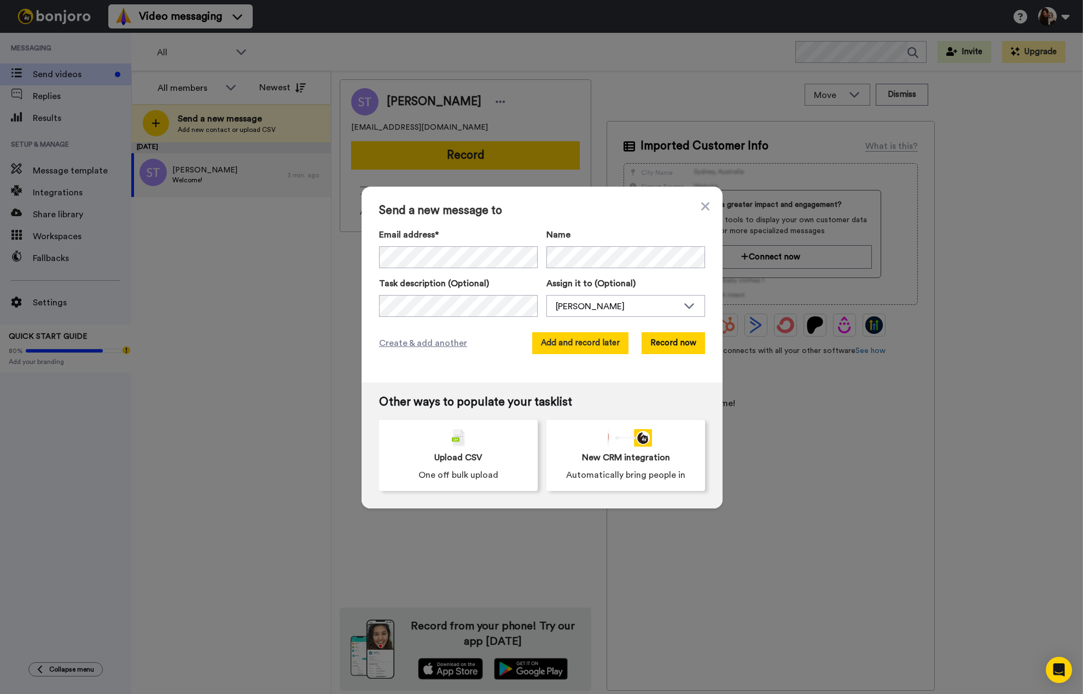
click at [565, 344] on button "Add and record later" at bounding box center [580, 343] width 96 height 22
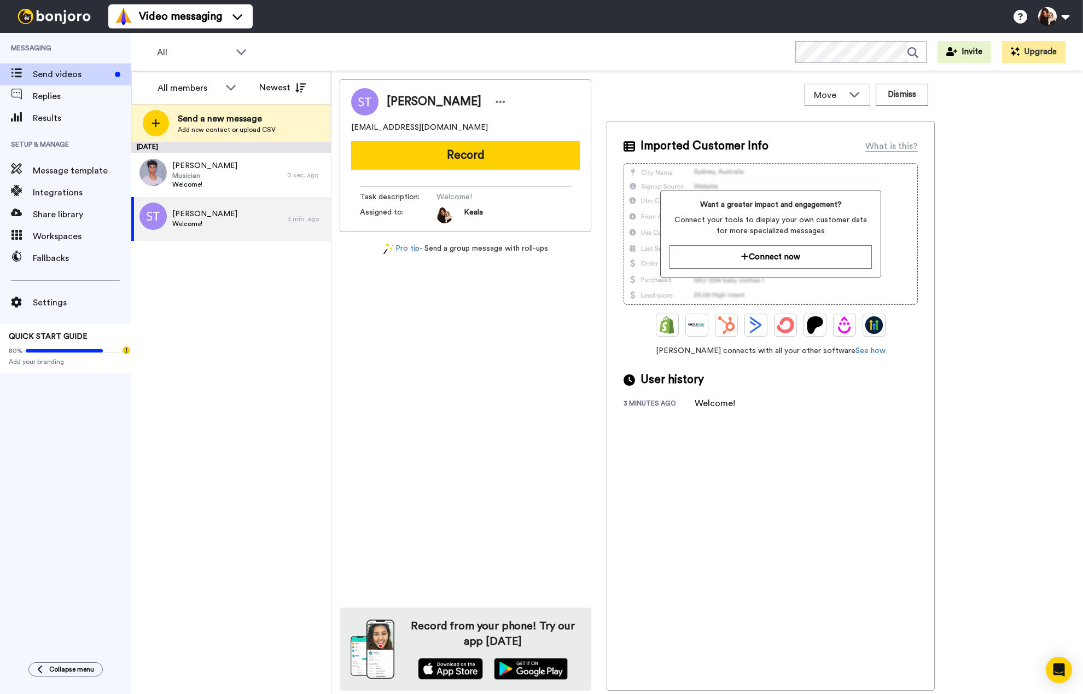
click at [443, 466] on div "Suzanne Toms suzyq13t@gmail.com Record Task description : Welcome! Assigned to:…" at bounding box center [466, 384] width 252 height 611
click at [241, 348] on div "August 20 Lukas Kramer Musician Welcome! 0 sec. ago Suzanne Toms Welcome! 3 min…" at bounding box center [231, 417] width 200 height 551
click at [268, 317] on div "[DATE] [PERSON_NAME] Musician Welcome! 10 sec. ago [PERSON_NAME] Welcome! 4 min…" at bounding box center [231, 417] width 200 height 551
click at [262, 175] on div "[PERSON_NAME] Musician Welcome!" at bounding box center [209, 175] width 156 height 44
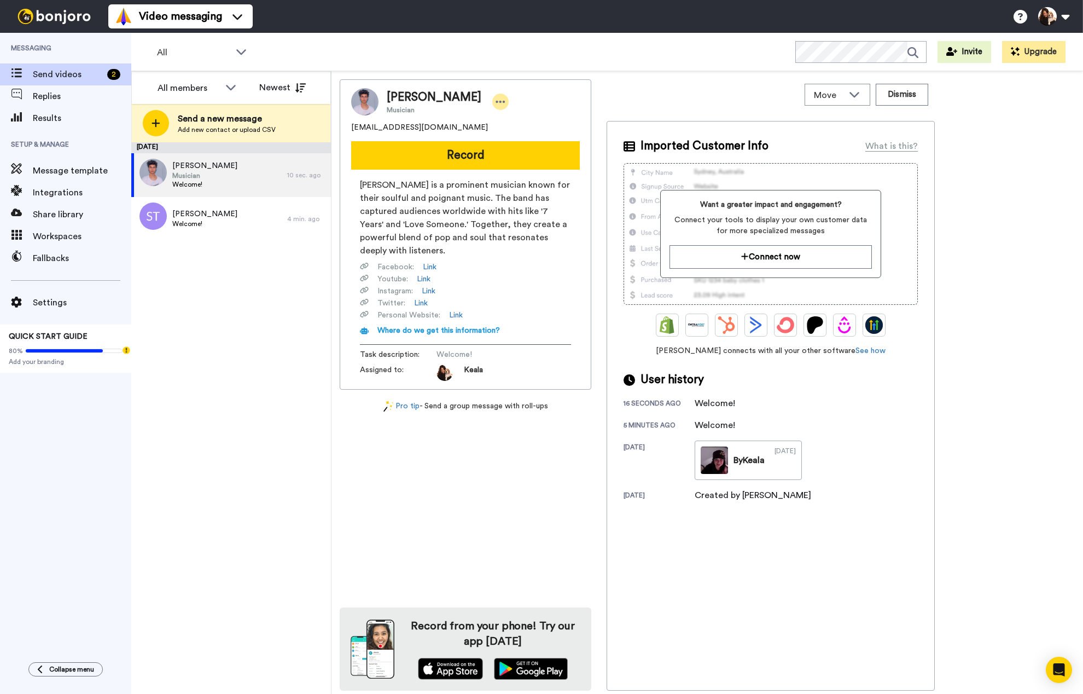
click at [496, 99] on icon at bounding box center [501, 101] width 10 height 11
click at [499, 117] on li "Edit contact" at bounding box center [507, 120] width 79 height 15
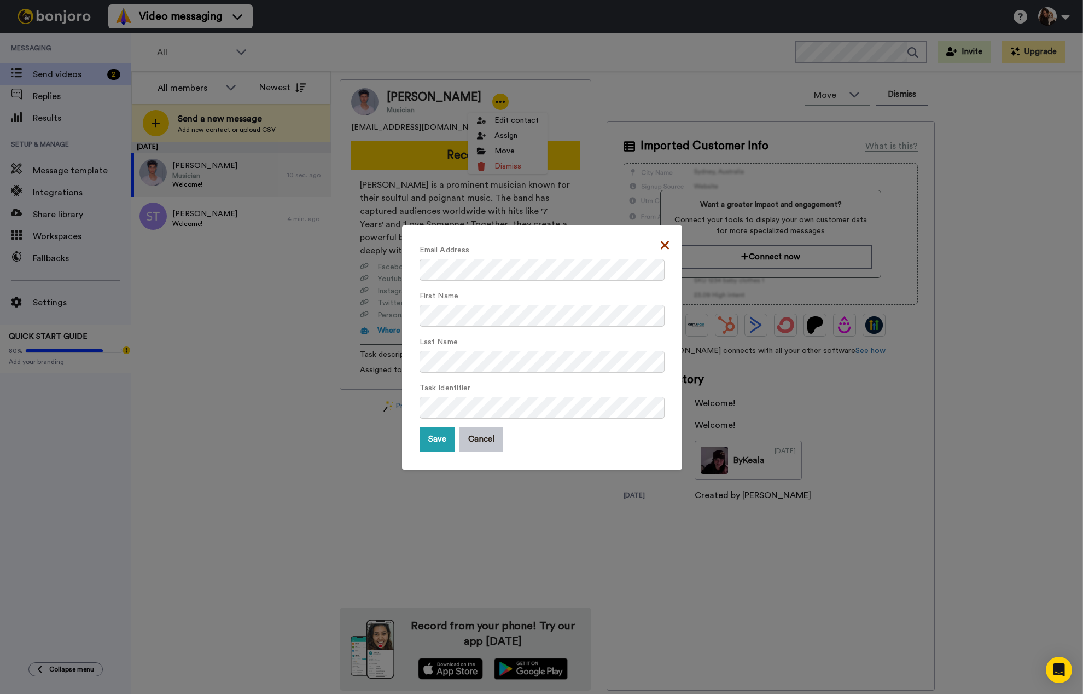
click at [661, 245] on icon at bounding box center [665, 245] width 8 height 8
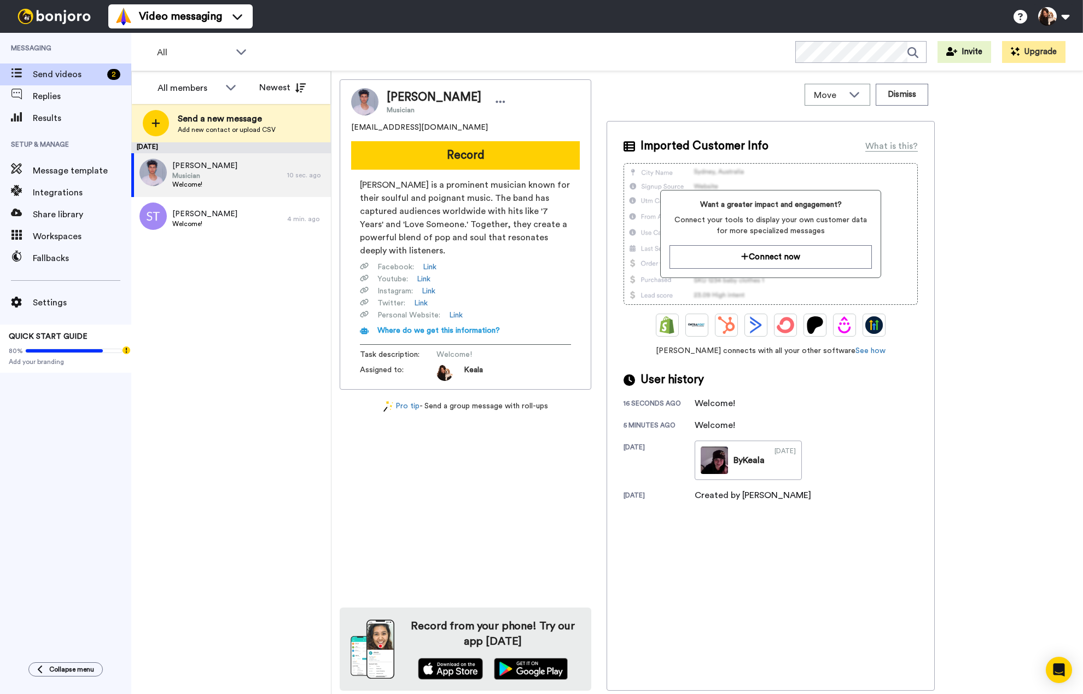
drag, startPoint x: 233, startPoint y: 347, endPoint x: 240, endPoint y: 333, distance: 15.9
click at [233, 348] on div "[DATE] [PERSON_NAME] Musician Welcome! 10 sec. ago [PERSON_NAME] Welcome! 4 min…" at bounding box center [231, 417] width 200 height 551
click at [233, 347] on div "[DATE] [PERSON_NAME] Musician Welcome! 10 sec. ago [PERSON_NAME] Welcome! 4 min…" at bounding box center [231, 417] width 200 height 551
click at [202, 363] on div "[DATE] [PERSON_NAME] Musician Welcome! 10 sec. ago [PERSON_NAME] Welcome! 4 min…" at bounding box center [231, 417] width 200 height 551
click at [224, 222] on div "[PERSON_NAME] Welcome!" at bounding box center [209, 219] width 156 height 44
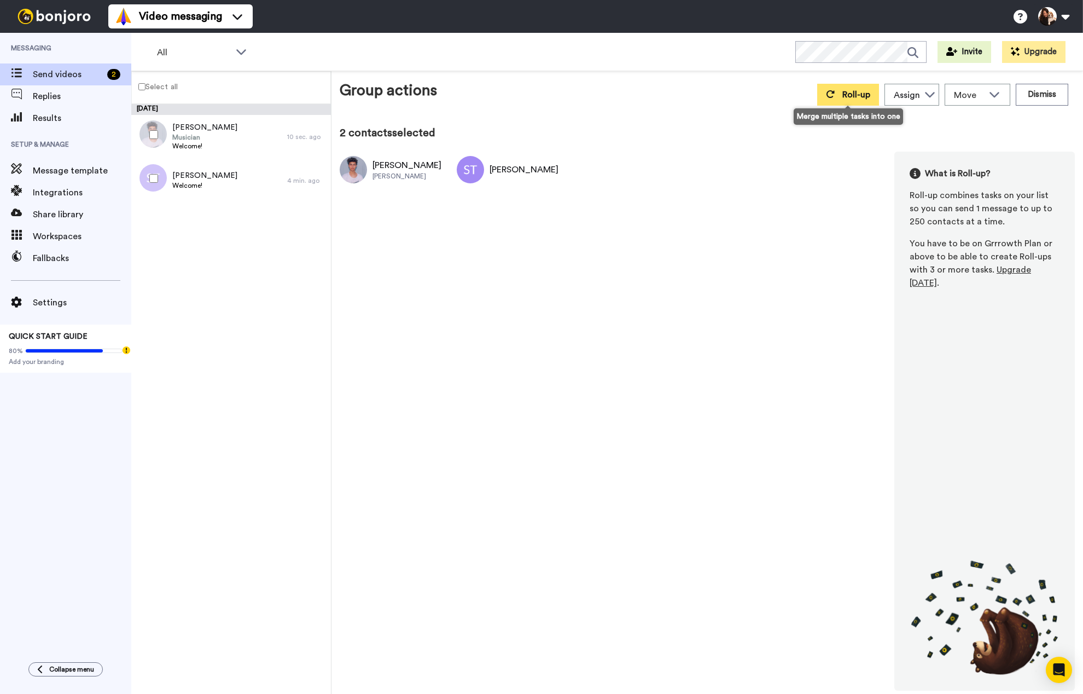
click at [850, 96] on span "Roll-up" at bounding box center [857, 94] width 28 height 9
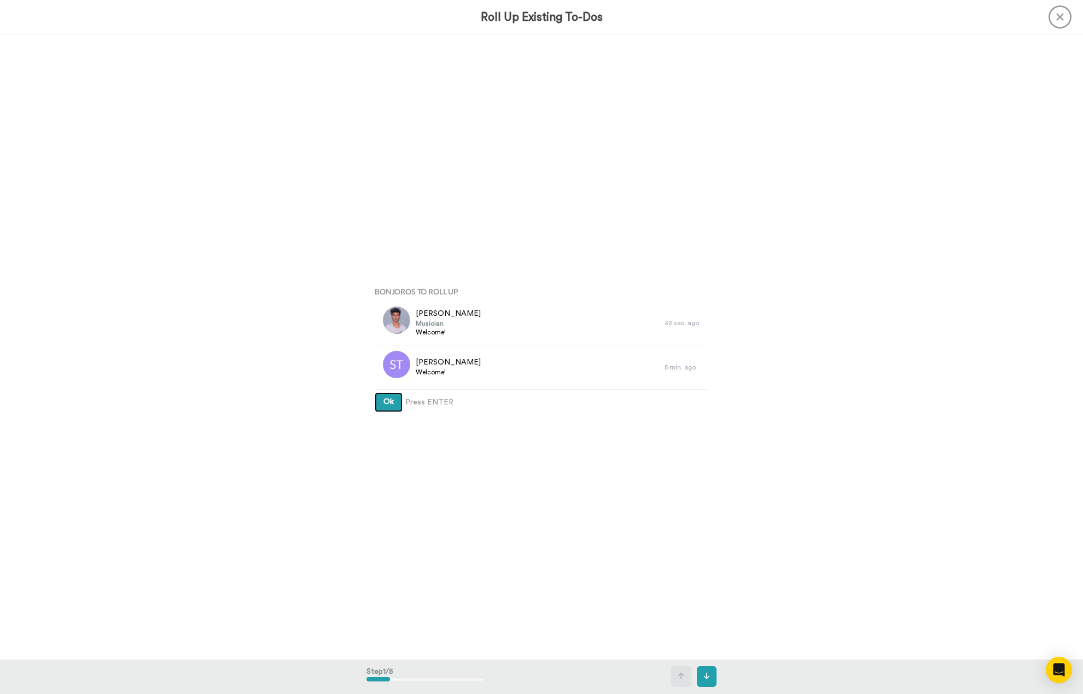
click at [390, 399] on span "Ok" at bounding box center [389, 402] width 10 height 8
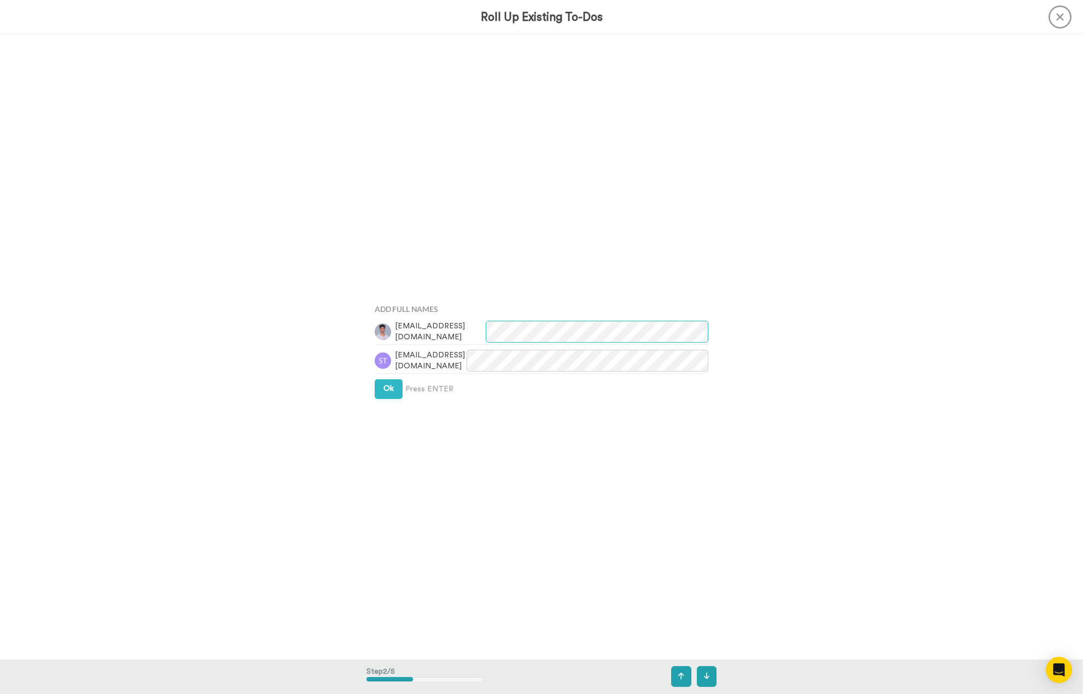
scroll to position [625, 0]
click at [384, 384] on span "Ok" at bounding box center [389, 386] width 10 height 8
click at [390, 379] on span "Ok" at bounding box center [389, 377] width 10 height 8
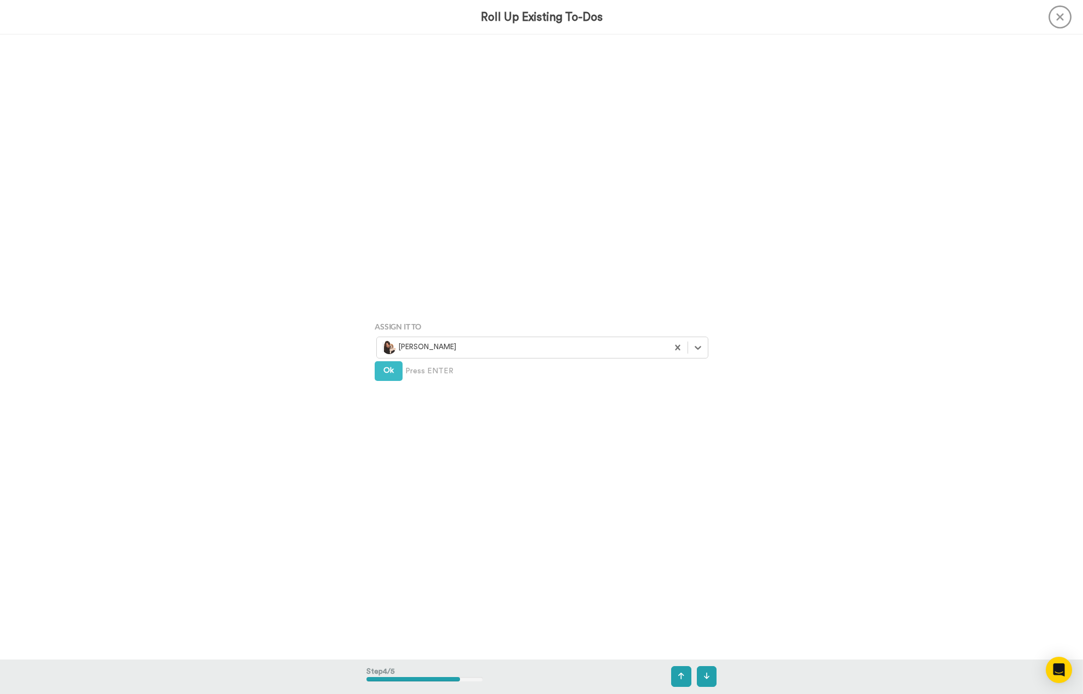
scroll to position [1874, 0]
click at [386, 369] on span "Ok" at bounding box center [389, 368] width 10 height 8
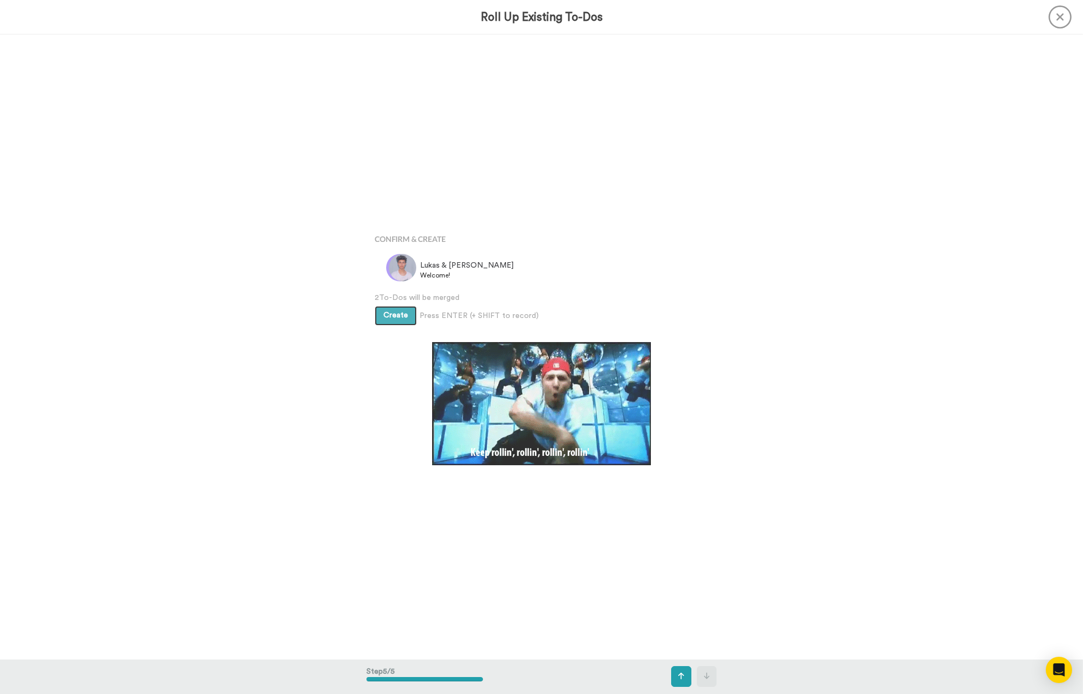
scroll to position [2499, 0]
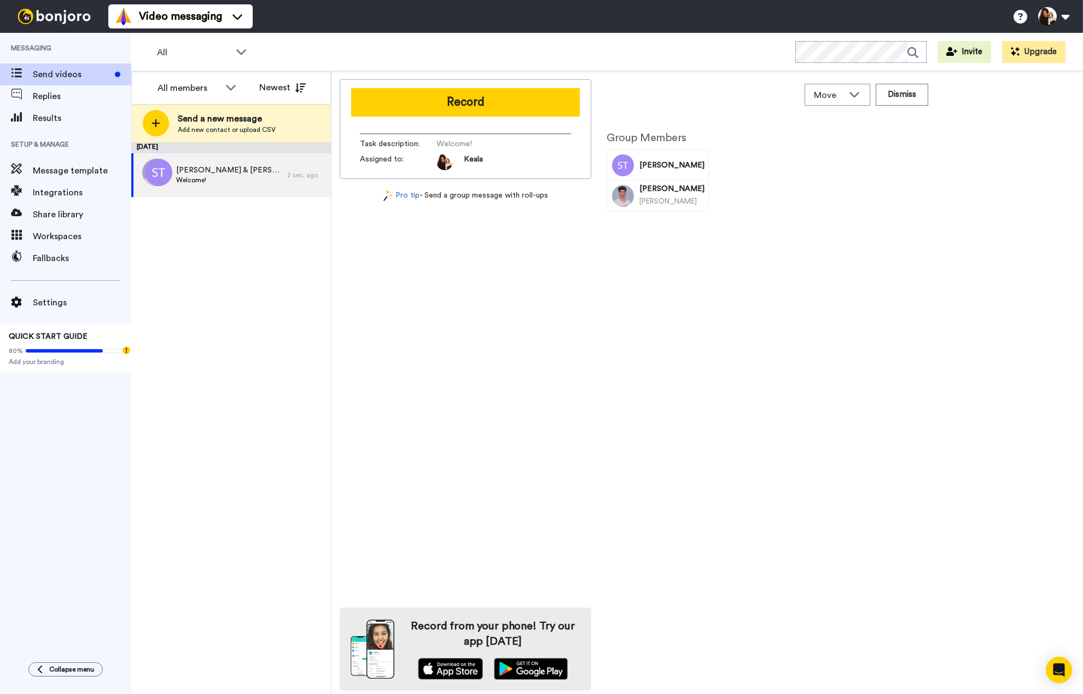
click at [748, 333] on div "Group Members [PERSON_NAME] [PERSON_NAME] [PERSON_NAME]" at bounding box center [771, 406] width 328 height 570
click at [218, 175] on span "[PERSON_NAME] & [PERSON_NAME]" at bounding box center [229, 170] width 106 height 11
click at [477, 100] on button "Record" at bounding box center [465, 102] width 229 height 28
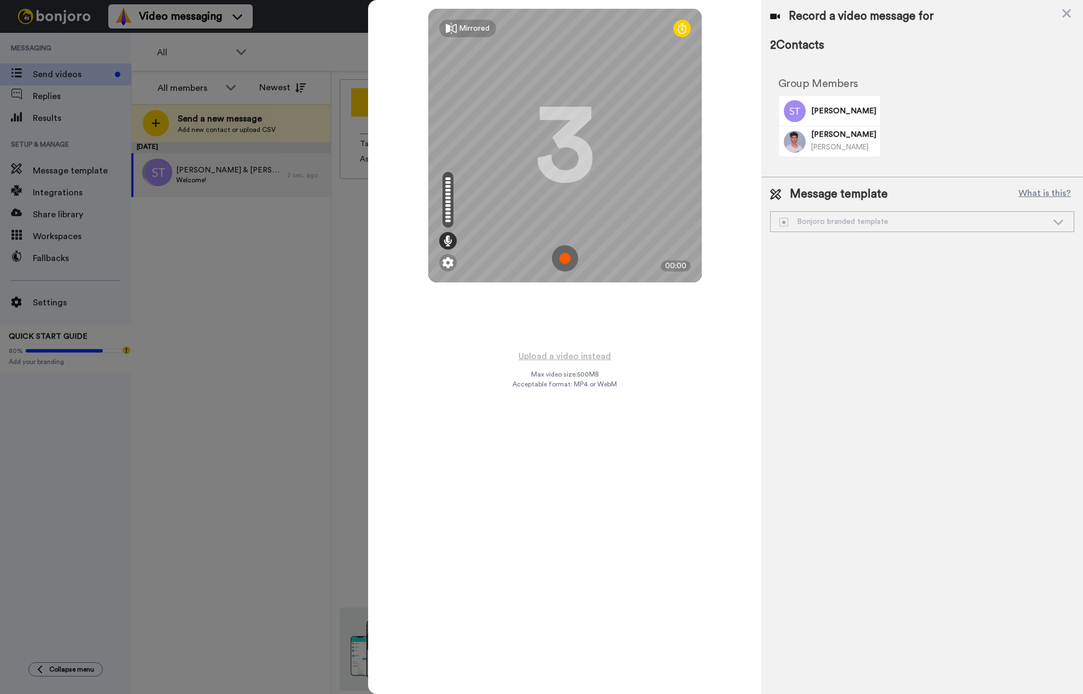
drag, startPoint x: 565, startPoint y: 34, endPoint x: 560, endPoint y: 34, distance: 5.5
click at [560, 34] on div "Mirrored Redo" at bounding box center [565, 28] width 274 height 39
click at [449, 267] on img at bounding box center [448, 262] width 11 height 11
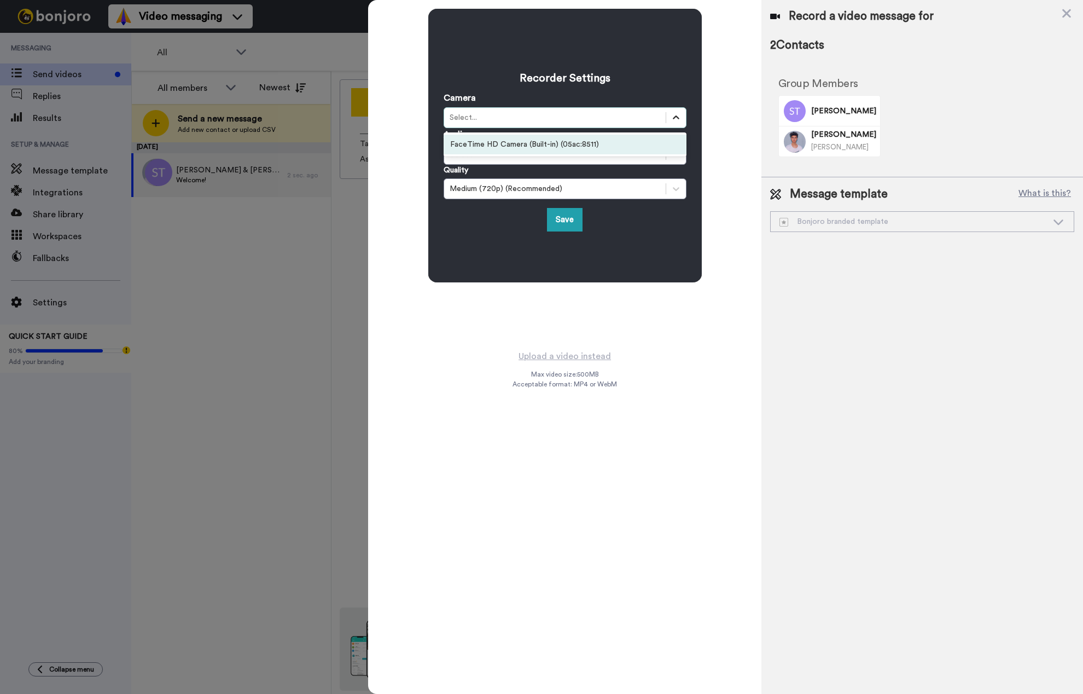
click at [671, 119] on icon at bounding box center [676, 117] width 11 height 11
click at [647, 136] on div "FaceTime HD Camera (Built-in) (05ac:8511)" at bounding box center [565, 145] width 243 height 20
click at [671, 150] on icon at bounding box center [676, 154] width 11 height 11
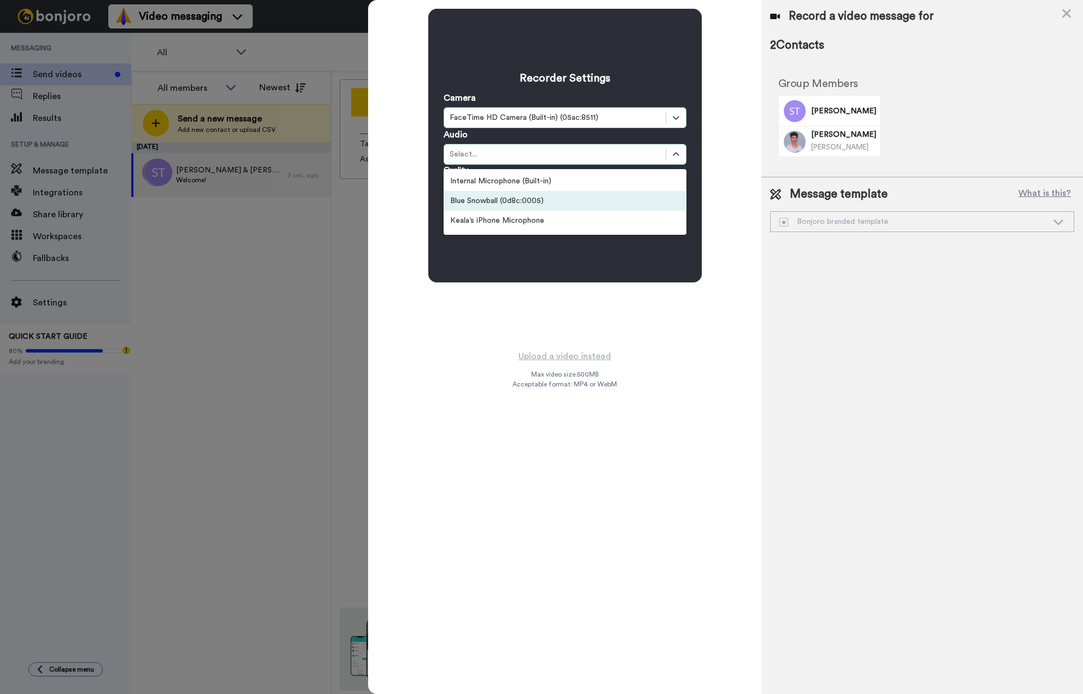
click at [560, 202] on div "Blue Snowball (0d8c:0005)" at bounding box center [565, 201] width 243 height 20
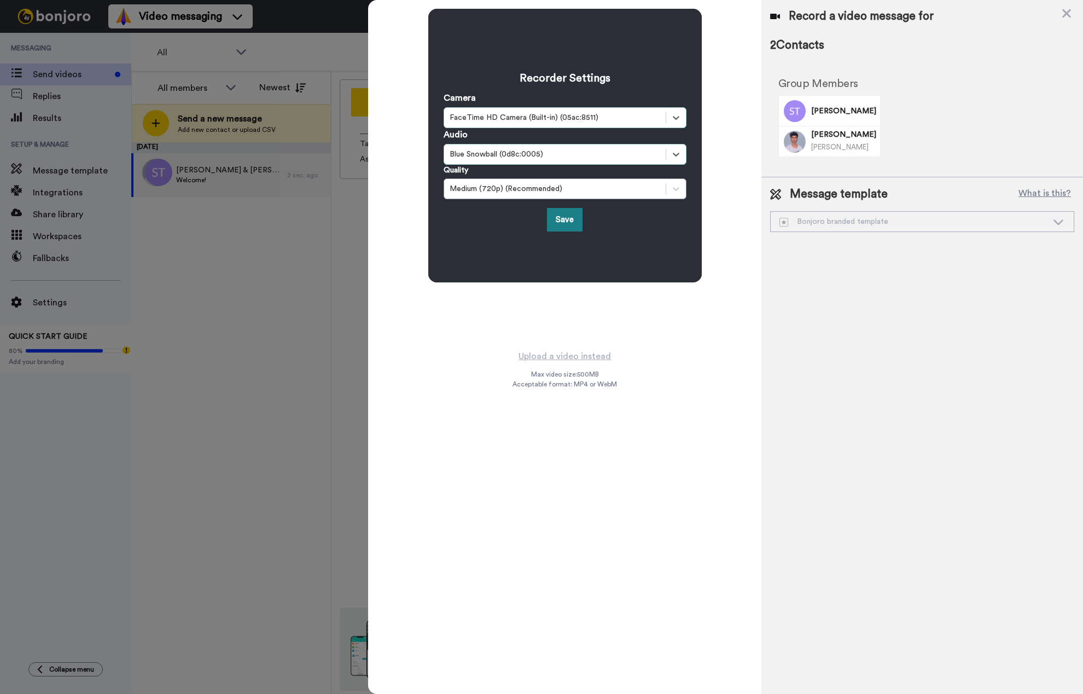
click at [569, 222] on button "Save" at bounding box center [565, 220] width 36 height 24
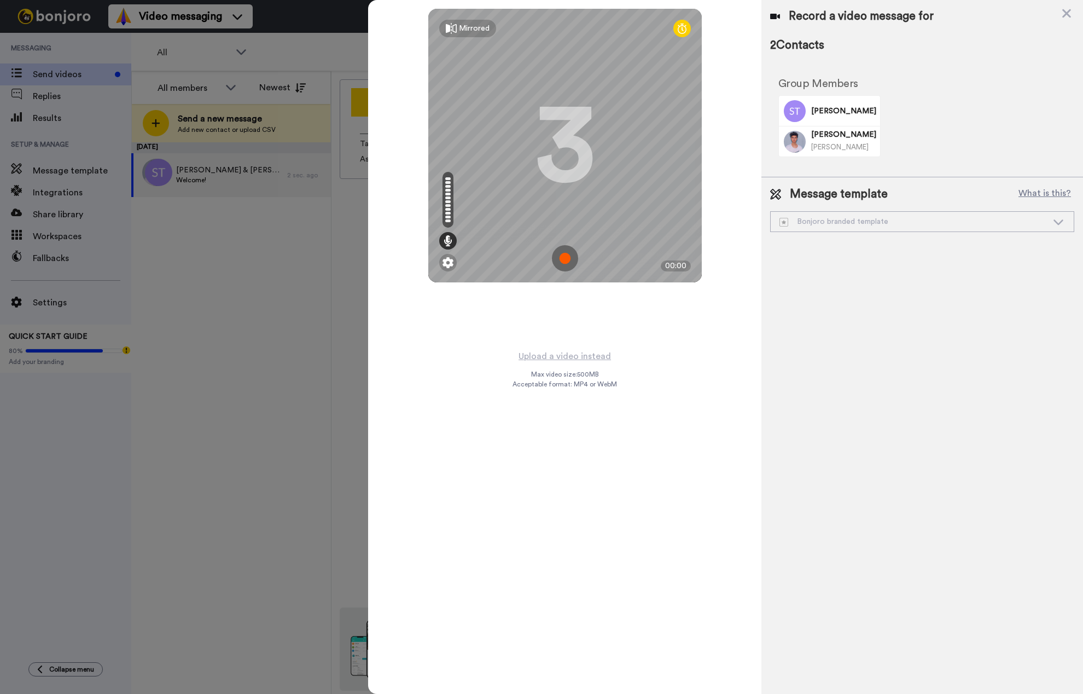
click at [567, 258] on img at bounding box center [565, 258] width 26 height 26
click at [565, 253] on img at bounding box center [565, 258] width 26 height 26
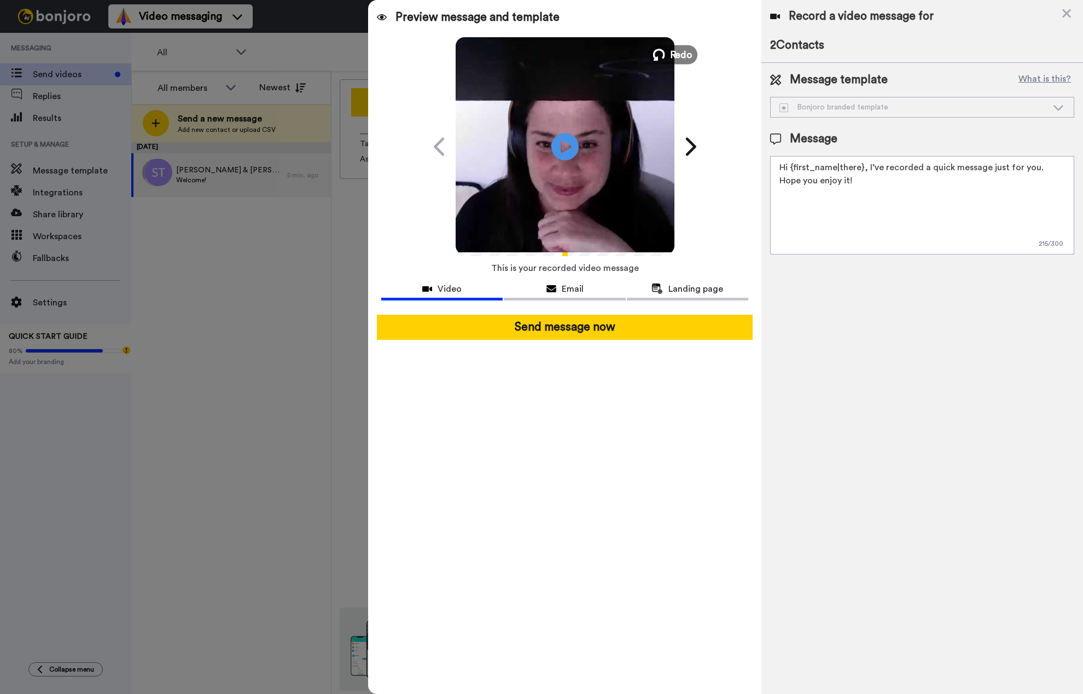
click at [673, 54] on span "Redo" at bounding box center [681, 54] width 23 height 14
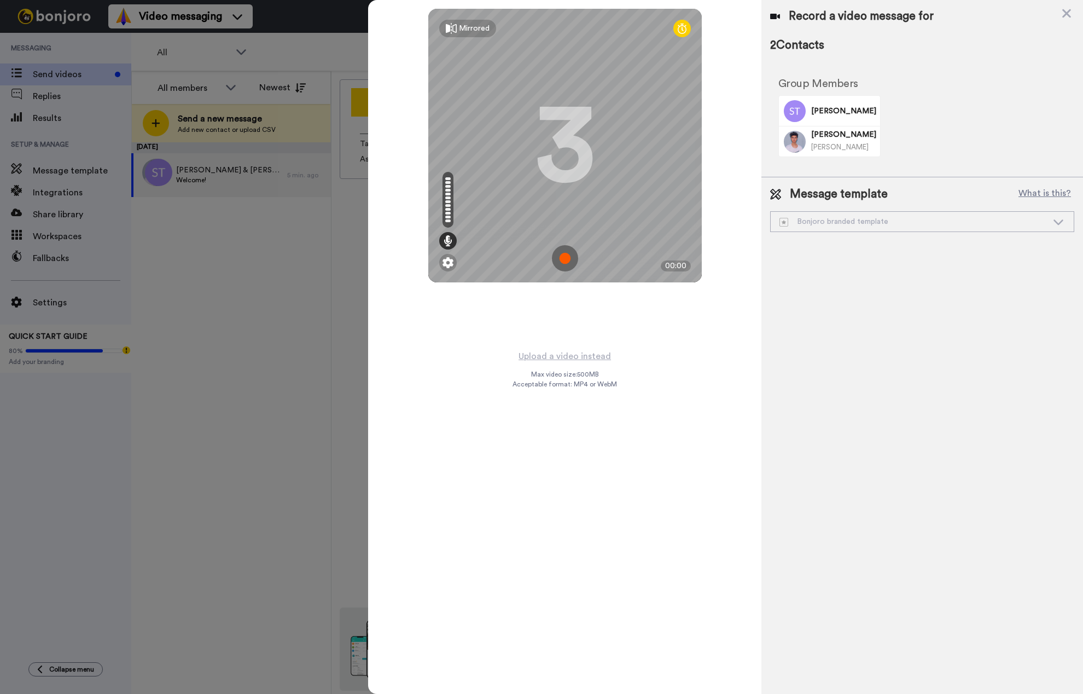
click at [570, 260] on img at bounding box center [565, 258] width 26 height 26
click at [560, 259] on img at bounding box center [565, 258] width 26 height 26
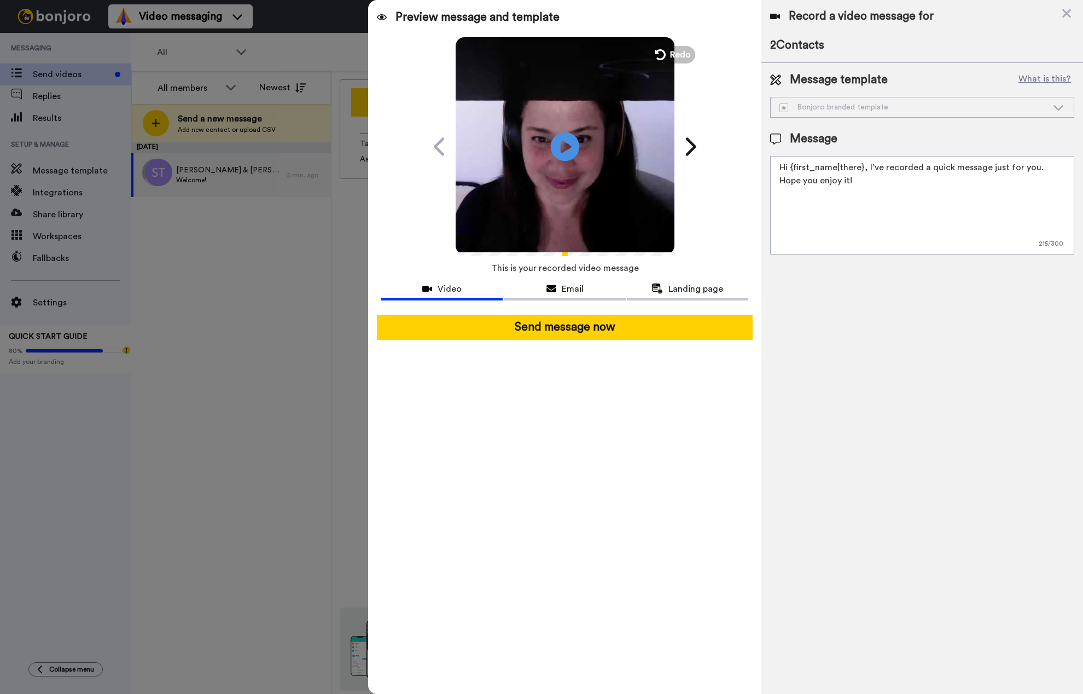
click at [567, 147] on icon "Play/Pause" at bounding box center [564, 146] width 29 height 52
drag, startPoint x: 1037, startPoint y: 168, endPoint x: 1041, endPoint y: 184, distance: 16.5
click at [1041, 184] on textarea "Hi {first_name|there}, I’ve recorded a quick message just for you. Hope you enj…" at bounding box center [922, 205] width 304 height 98
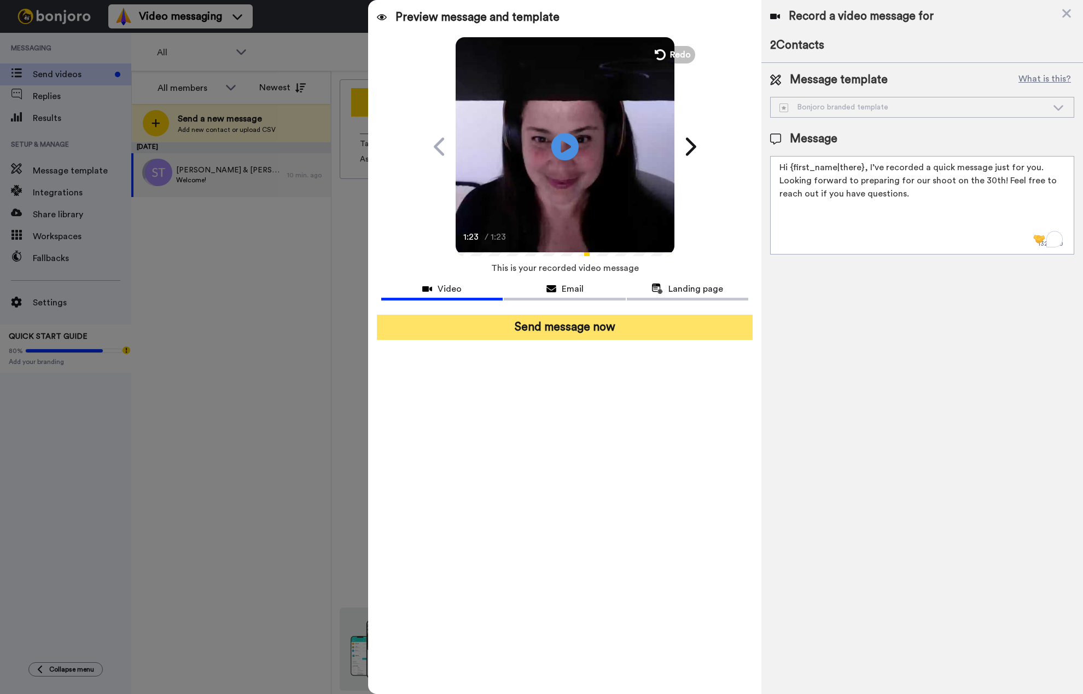
type textarea "Hi {first_name|there}, I’ve recorded a quick message just for you. Looking forw…"
click at [562, 327] on button "Send message now" at bounding box center [565, 327] width 376 height 25
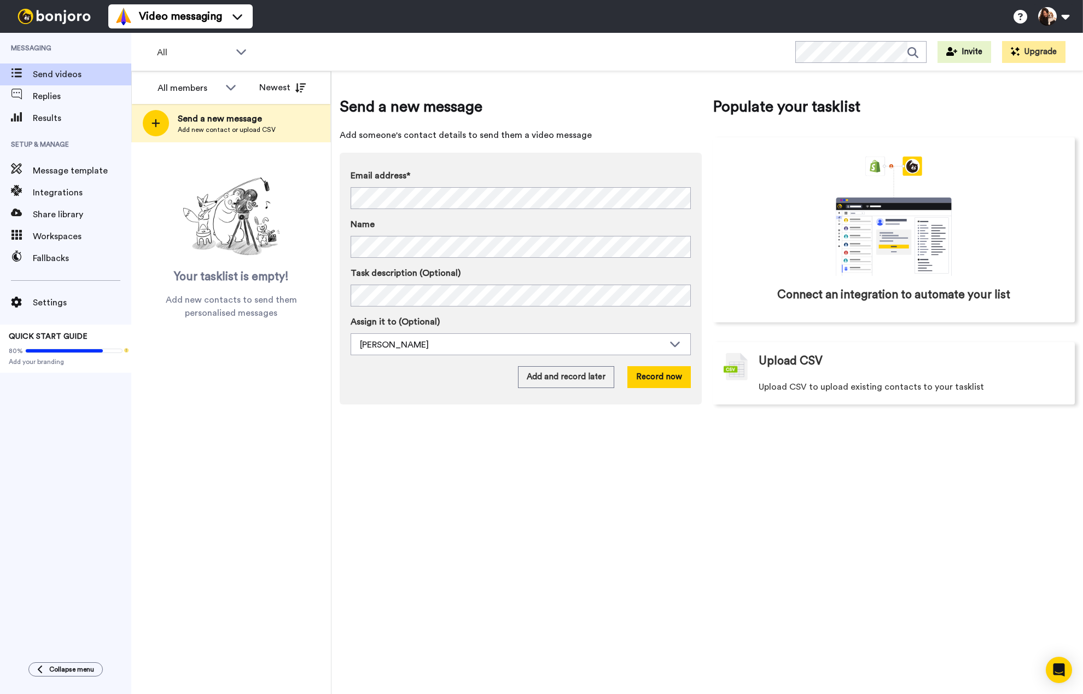
click at [837, 505] on div "Send a new message Add someone's contact details to send them a video message E…" at bounding box center [708, 382] width 752 height 623
click at [376, 533] on div "Send a new message Add someone's contact details to send them a video message E…" at bounding box center [708, 382] width 752 height 623
click at [257, 509] on div "All members Newest Send a new message Add new contact or upload CSV Your taskli…" at bounding box center [231, 382] width 200 height 623
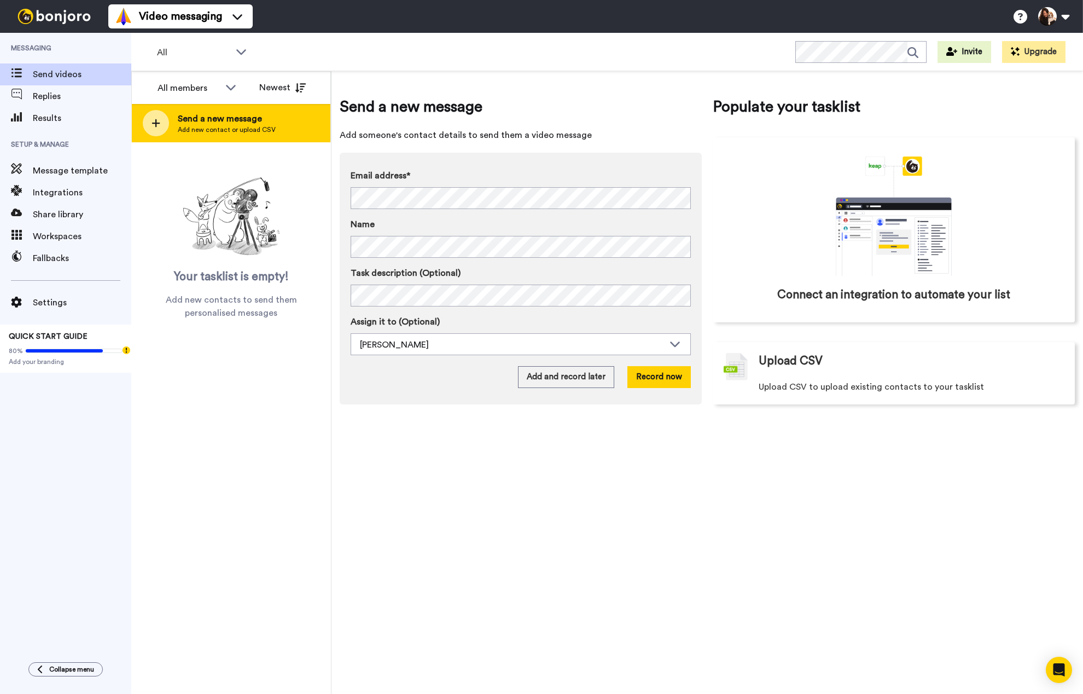
click at [165, 124] on div at bounding box center [156, 123] width 26 height 26
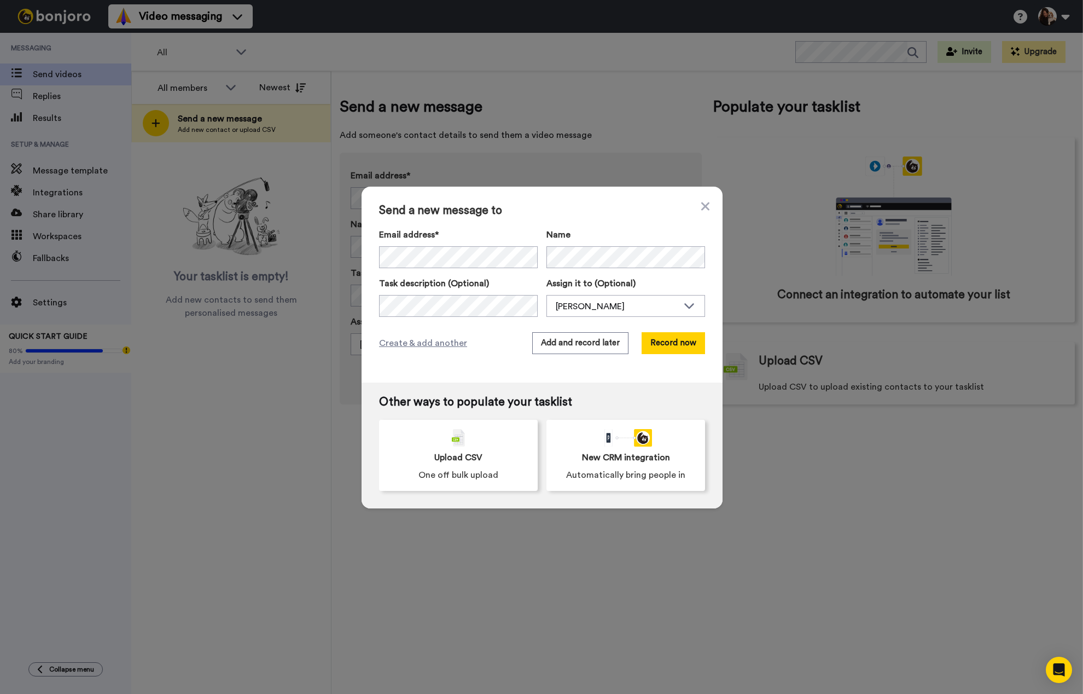
click at [644, 383] on div "Other ways to populate your tasklist Upload CSV One off bulk upload New CRM int…" at bounding box center [542, 445] width 361 height 126
click at [615, 216] on span "Send a new message to" at bounding box center [542, 210] width 326 height 13
click at [585, 346] on button "Add and record later" at bounding box center [580, 343] width 96 height 22
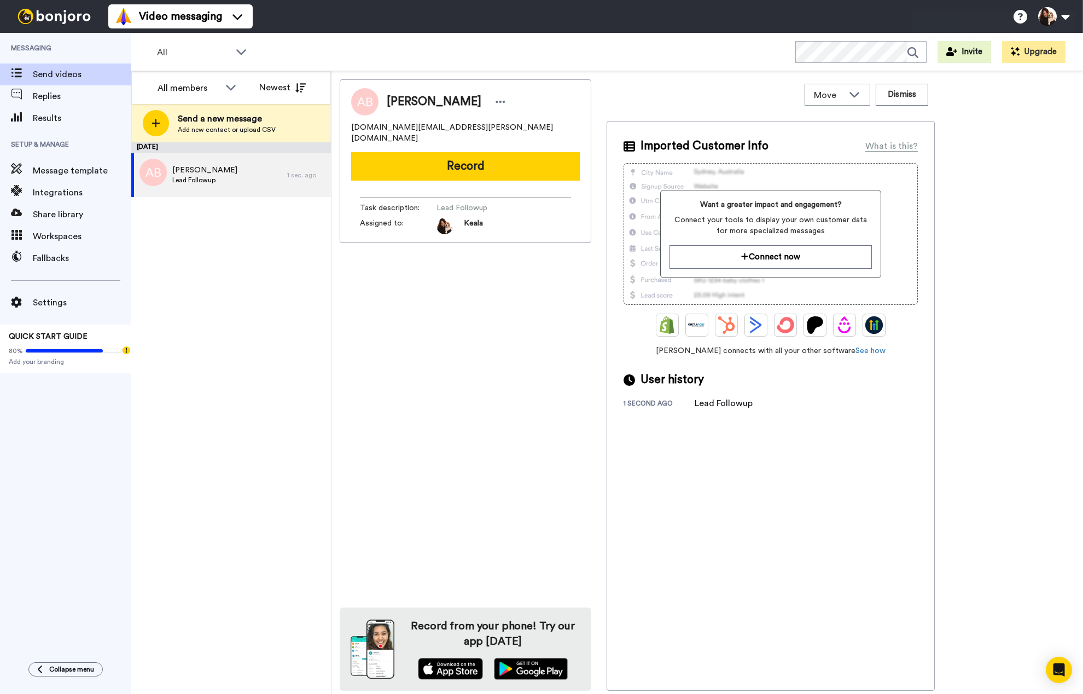
click at [798, 527] on div "Imported Customer Info What is this? Want a greater impact and engagement? Conn…" at bounding box center [771, 406] width 328 height 570
click at [474, 154] on button "Record" at bounding box center [465, 166] width 229 height 28
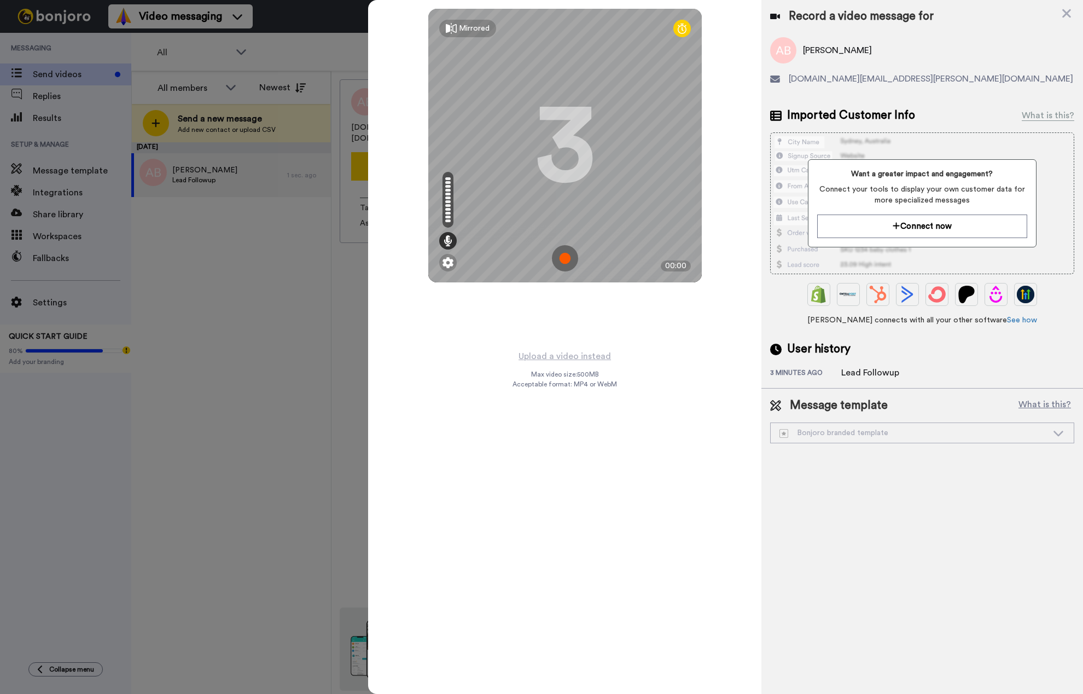
click at [567, 255] on img at bounding box center [565, 258] width 26 height 26
click at [573, 259] on img at bounding box center [565, 258] width 26 height 26
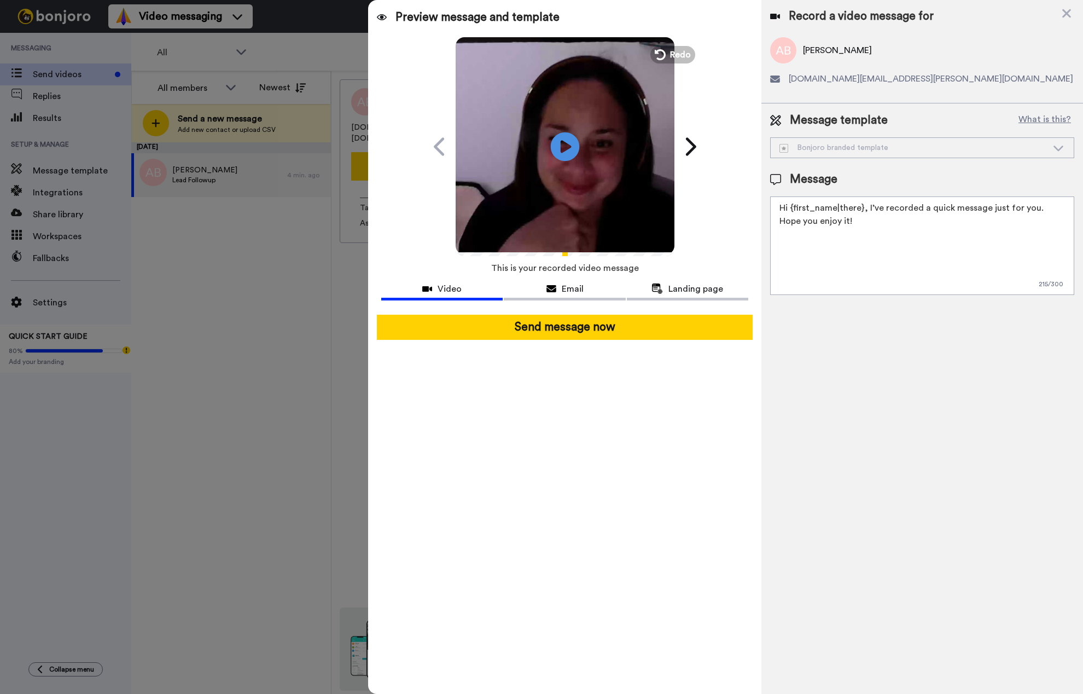
click at [565, 147] on icon "Play/Pause" at bounding box center [564, 146] width 29 height 52
click at [678, 54] on span "Redo" at bounding box center [681, 54] width 23 height 14
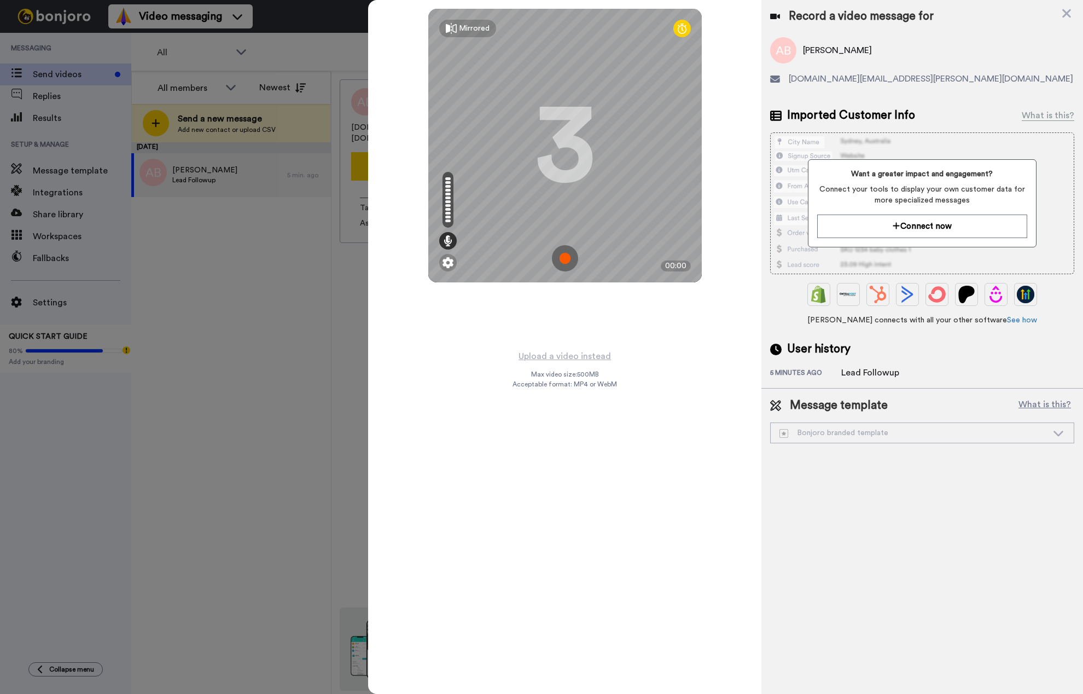
click at [567, 259] on img at bounding box center [565, 258] width 26 height 26
click at [568, 254] on img at bounding box center [565, 258] width 26 height 26
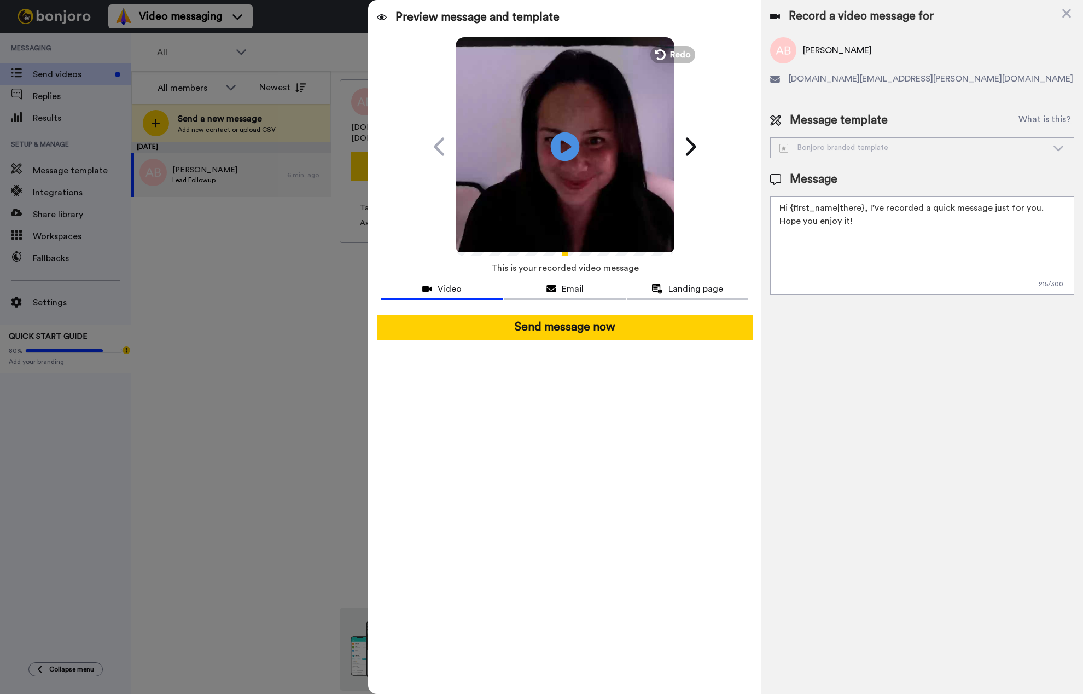
click at [565, 145] on icon "Play/Pause" at bounding box center [564, 146] width 29 height 52
click at [675, 56] on span "Redo" at bounding box center [681, 54] width 23 height 14
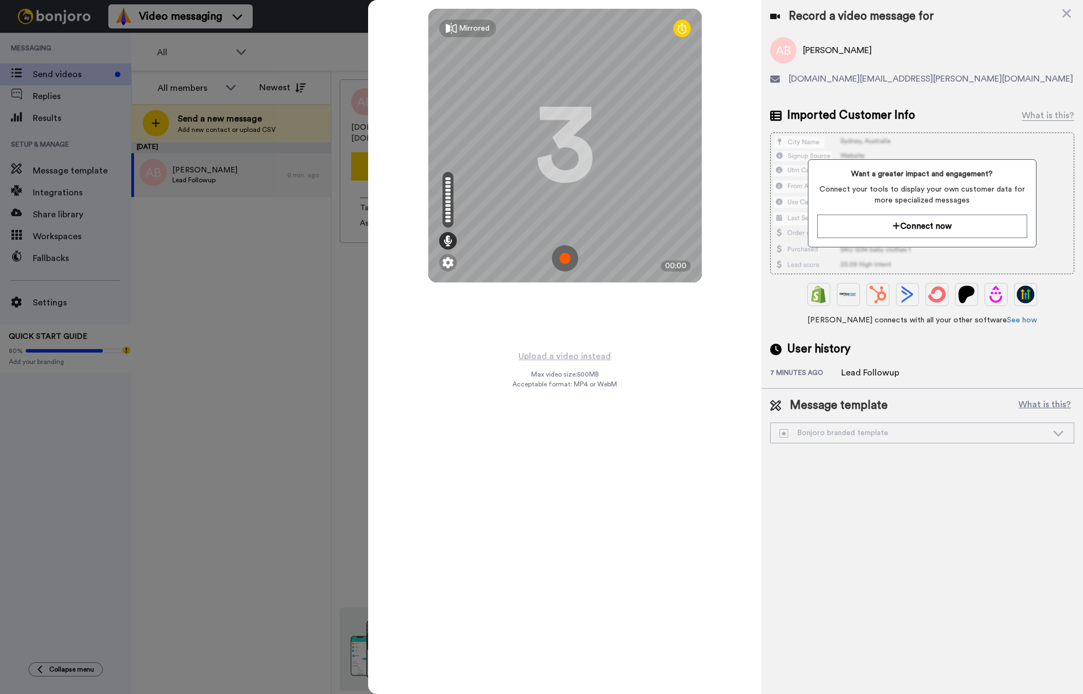
click at [567, 259] on img at bounding box center [565, 258] width 26 height 26
click at [565, 259] on img at bounding box center [565, 258] width 26 height 26
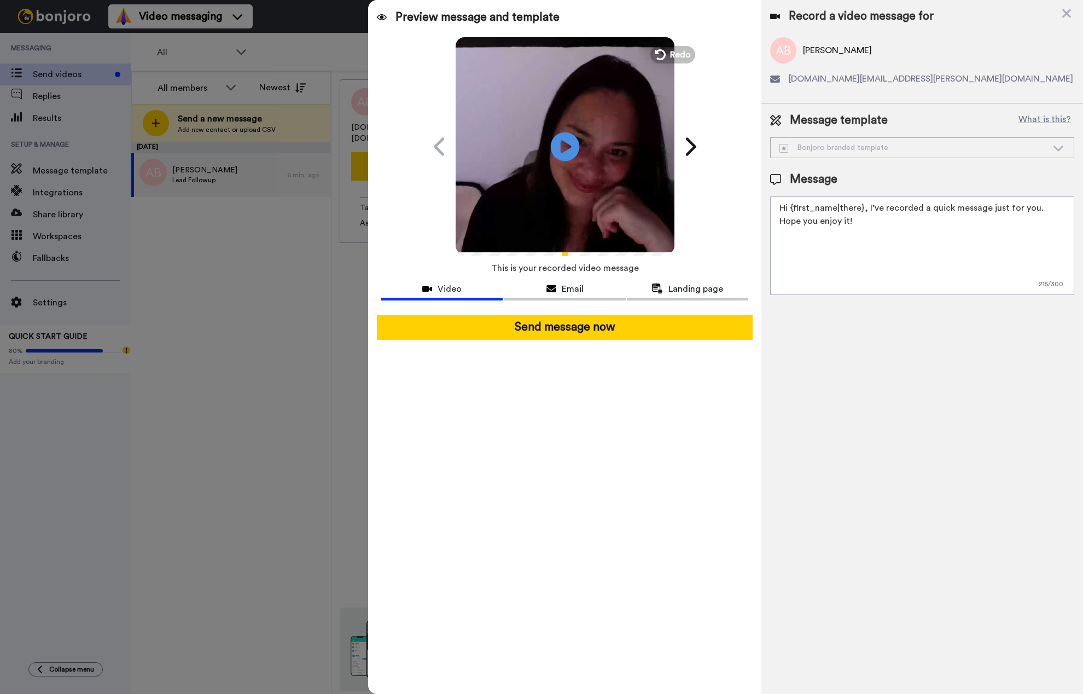
click at [562, 145] on icon "Play/Pause" at bounding box center [564, 146] width 29 height 52
click at [674, 56] on span "Redo" at bounding box center [681, 54] width 23 height 14
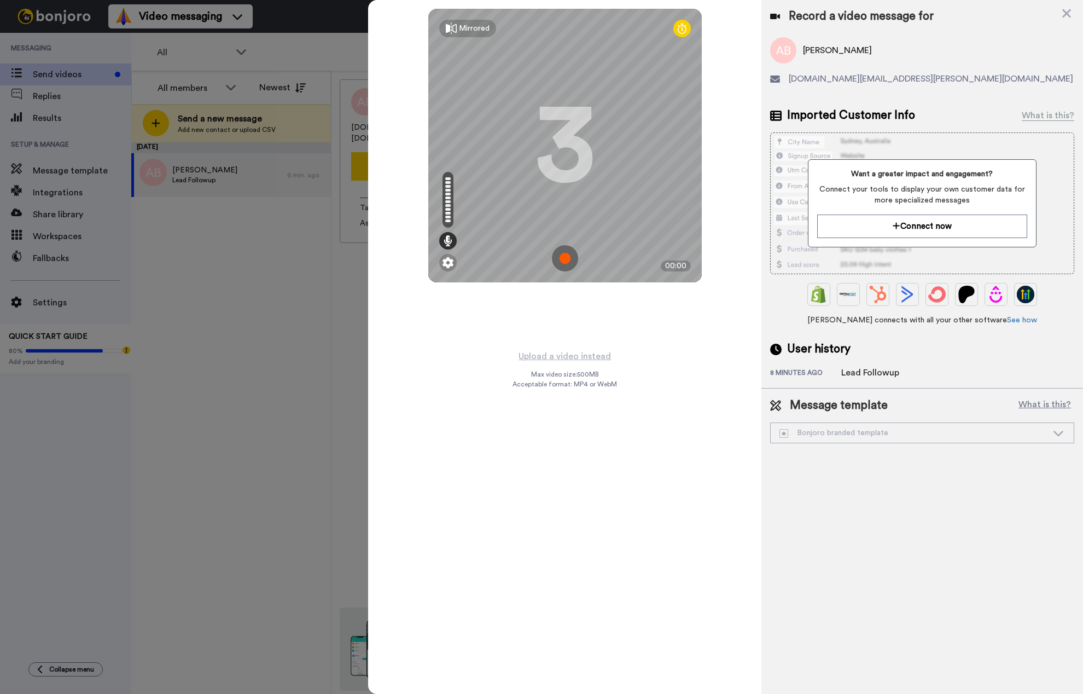
click at [569, 260] on img at bounding box center [565, 258] width 26 height 26
drag, startPoint x: 570, startPoint y: 258, endPoint x: 649, endPoint y: 346, distance: 117.8
click at [570, 259] on img at bounding box center [565, 258] width 26 height 26
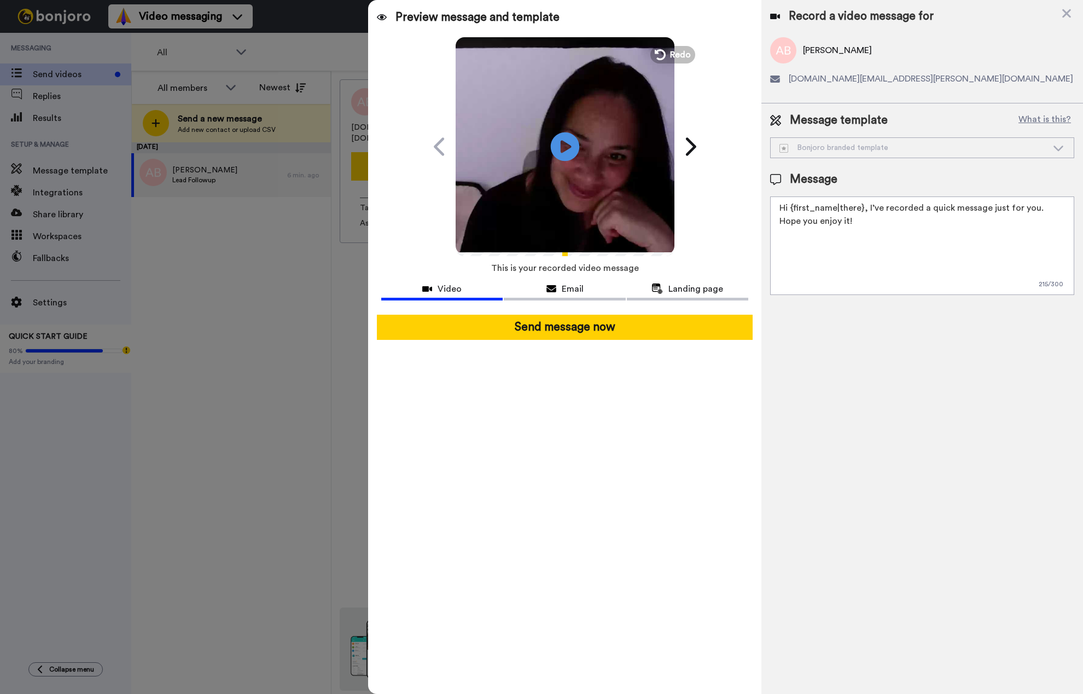
click at [571, 147] on icon at bounding box center [564, 146] width 29 height 29
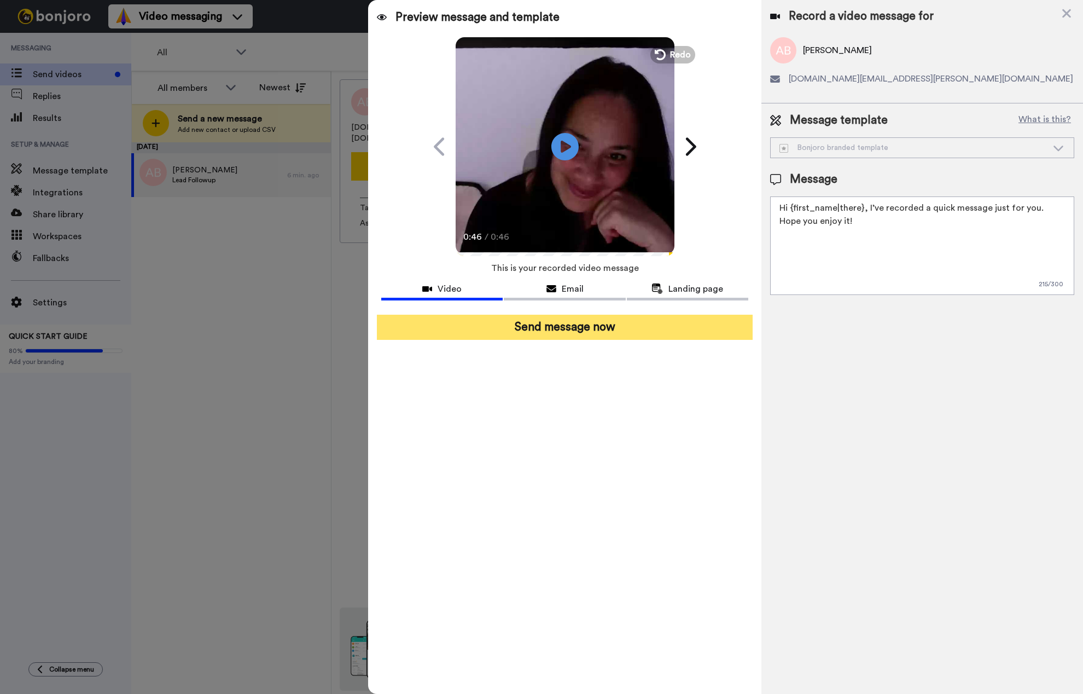
click at [560, 328] on button "Send message now" at bounding box center [565, 327] width 376 height 25
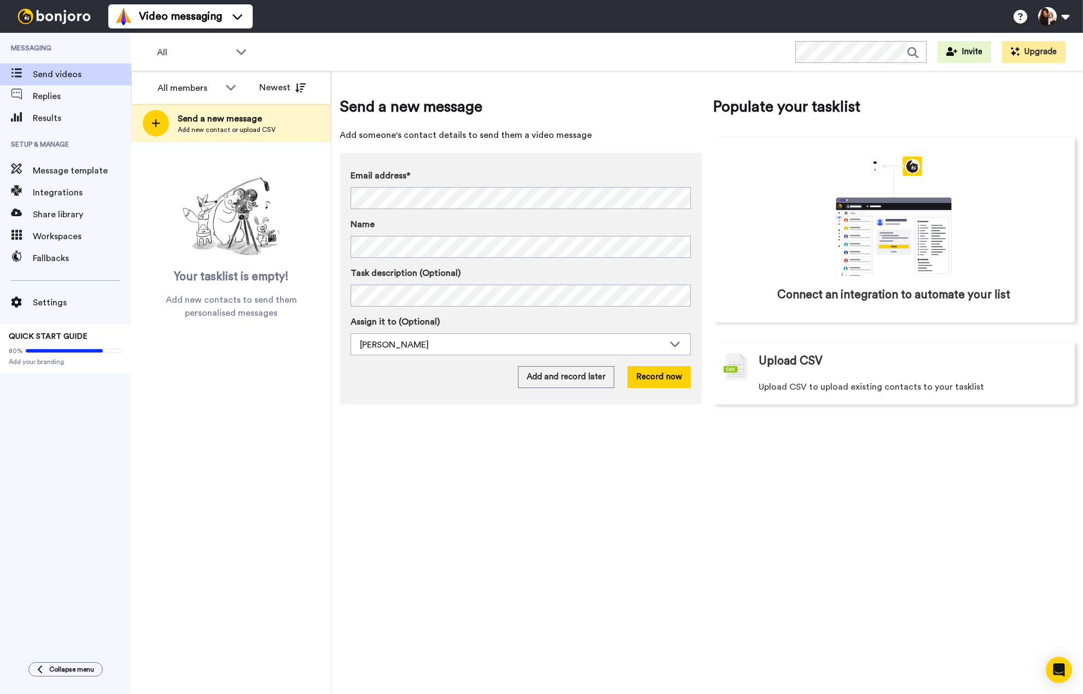
drag, startPoint x: 820, startPoint y: 489, endPoint x: 828, endPoint y: 469, distance: 21.3
click at [820, 489] on div "Send a new message Add someone's contact details to send them a video message E…" at bounding box center [708, 382] width 752 height 623
click at [763, 590] on div "Send a new message Add someone's contact details to send them a video message E…" at bounding box center [708, 382] width 752 height 623
click at [758, 519] on div "Send a new message Add someone's contact details to send them a video message E…" at bounding box center [708, 382] width 752 height 623
click at [252, 501] on div "All members All members [PERSON_NAME] Newest Send a new message Add new contact…" at bounding box center [231, 382] width 200 height 623
